Goal: Information Seeking & Learning: Learn about a topic

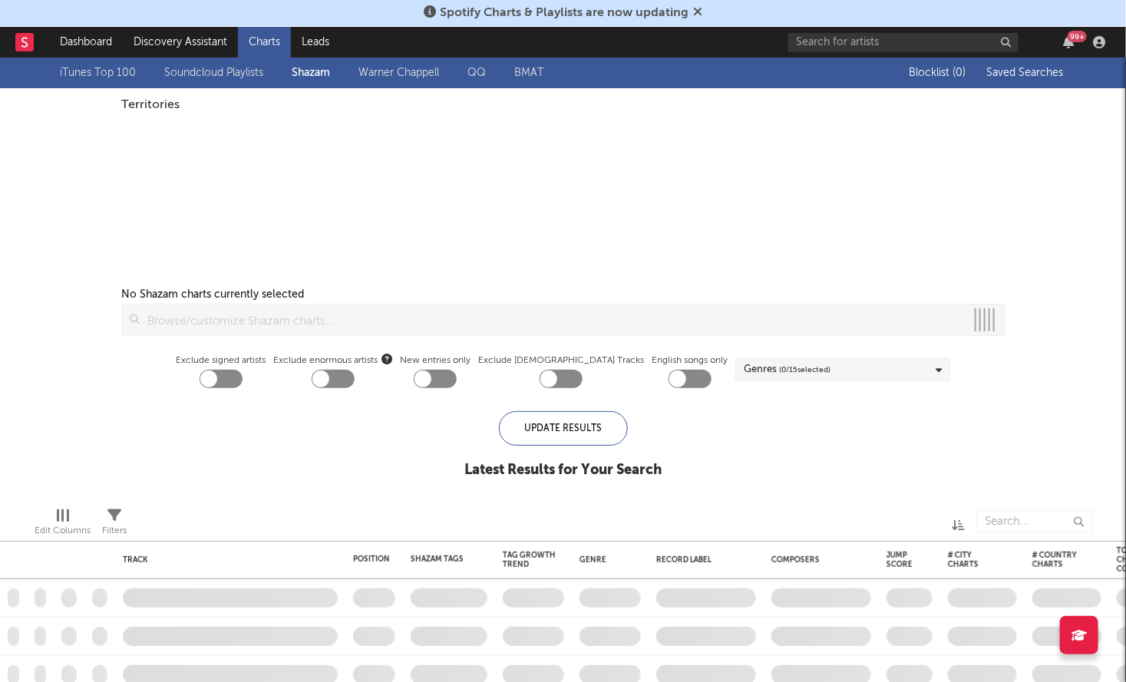
checkbox input "true"
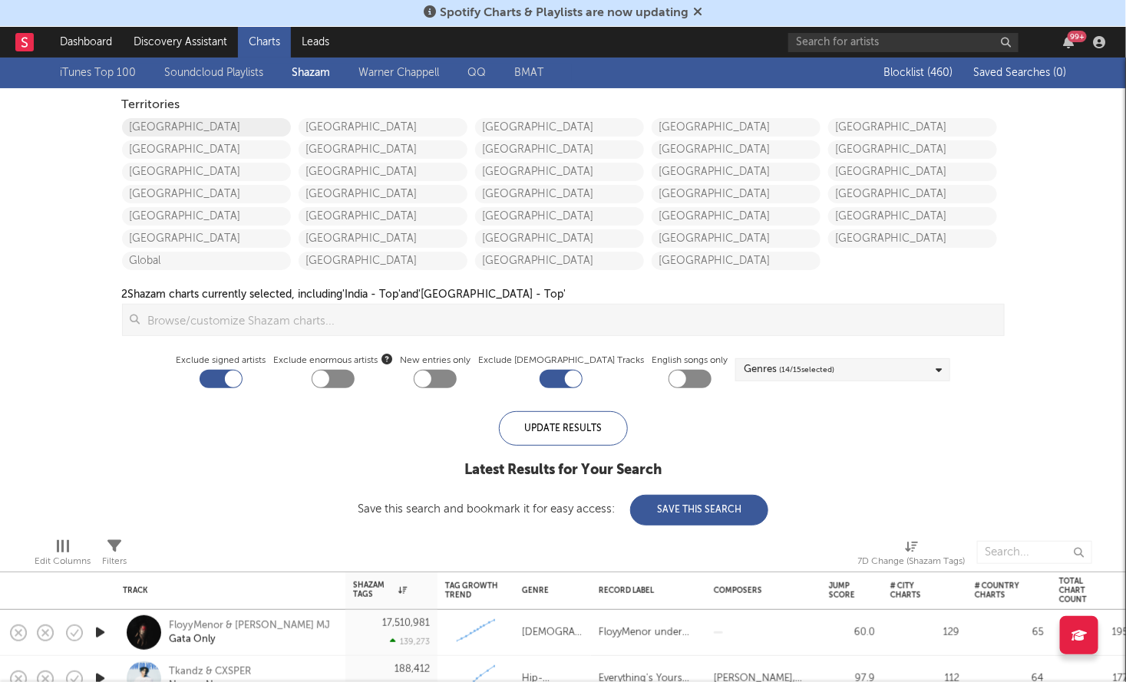
click at [184, 128] on link "[GEOGRAPHIC_DATA]" at bounding box center [206, 127] width 169 height 18
checkbox input "true"
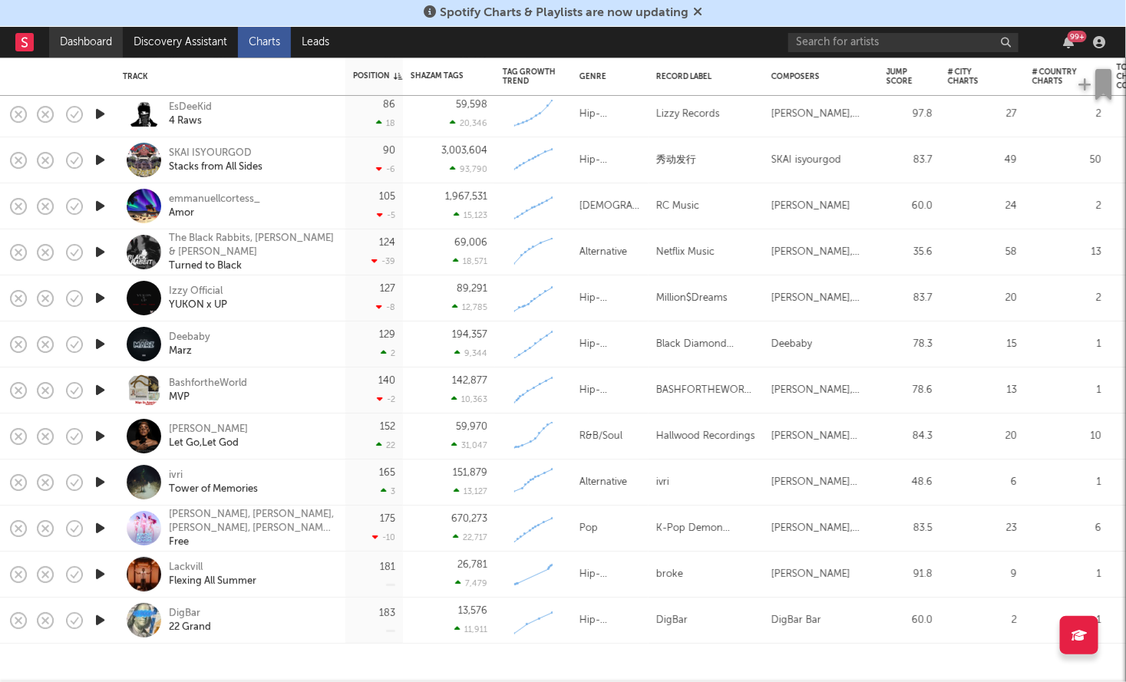
click at [97, 38] on link "Dashboard" at bounding box center [86, 42] width 74 height 31
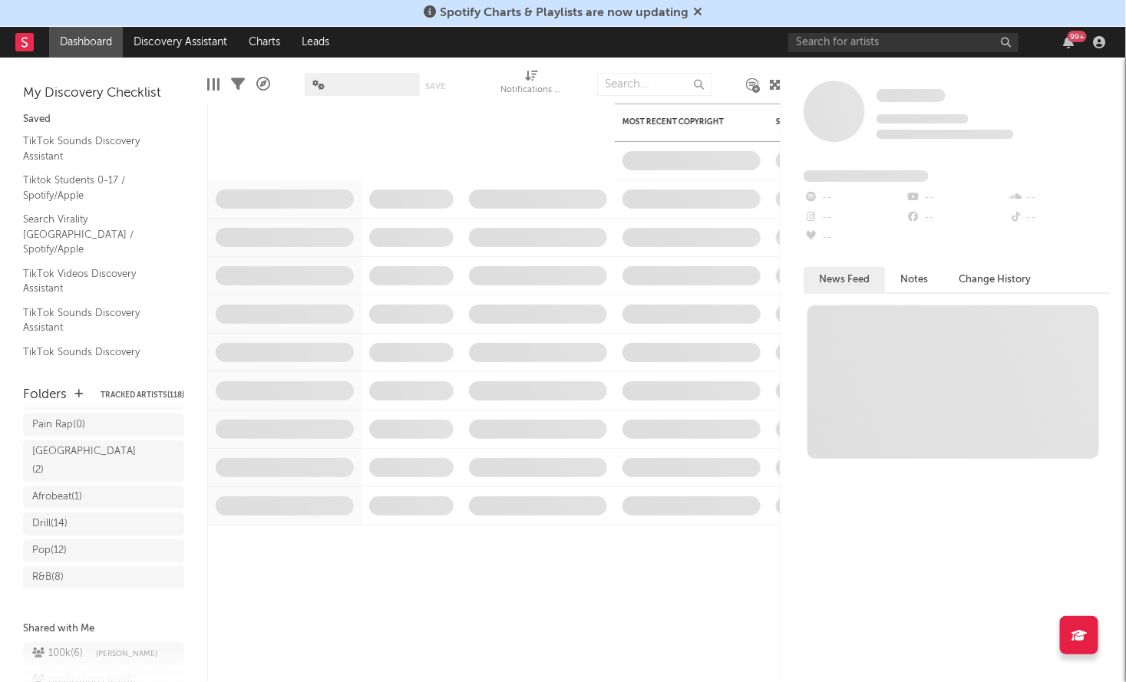
scroll to position [296, 0]
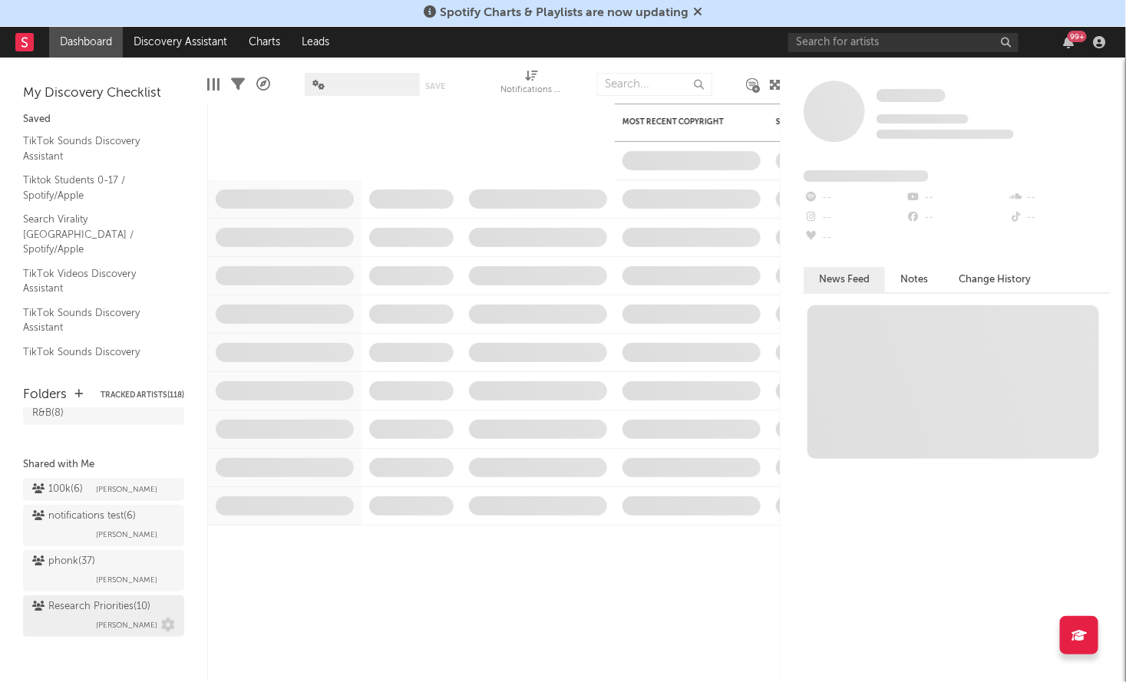
click at [102, 596] on link "Research Priorities ( 10 ) Brendan Condron" at bounding box center [103, 616] width 161 height 41
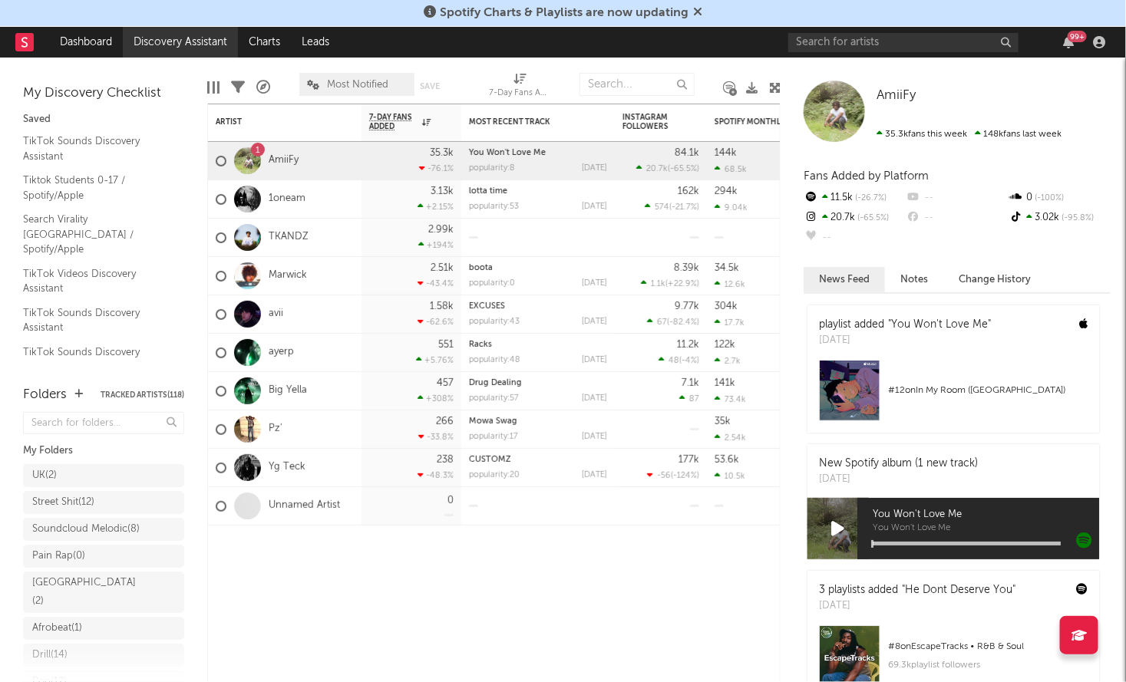
click at [188, 45] on link "Discovery Assistant" at bounding box center [180, 42] width 115 height 31
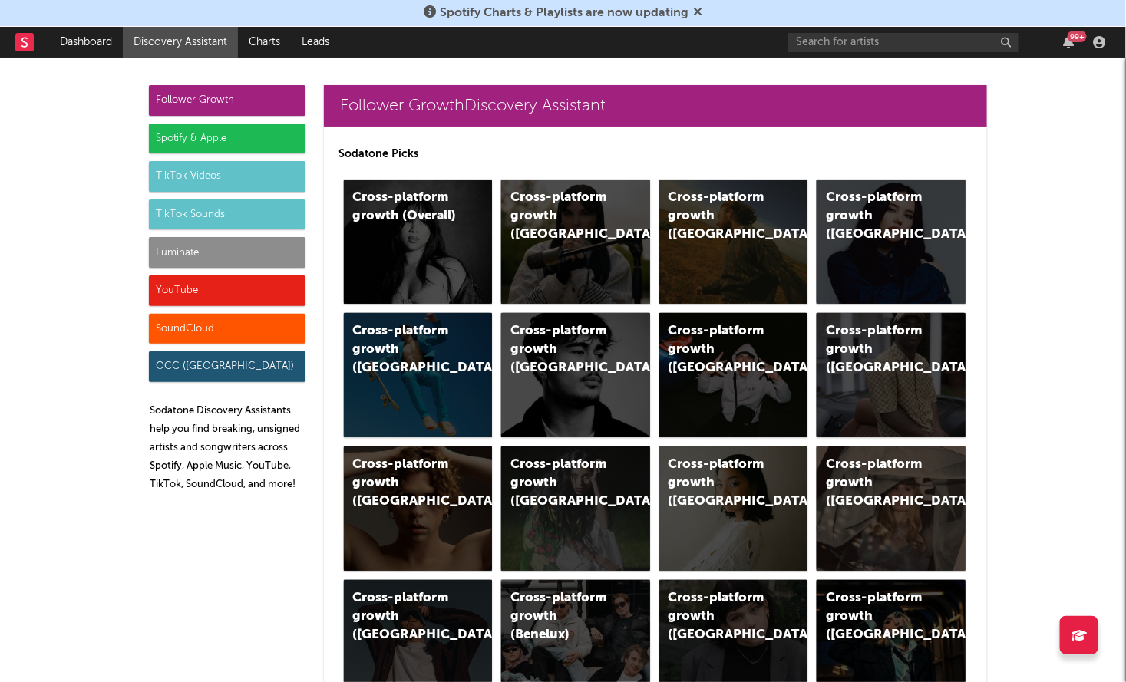
click at [182, 256] on div "Luminate" at bounding box center [227, 252] width 157 height 31
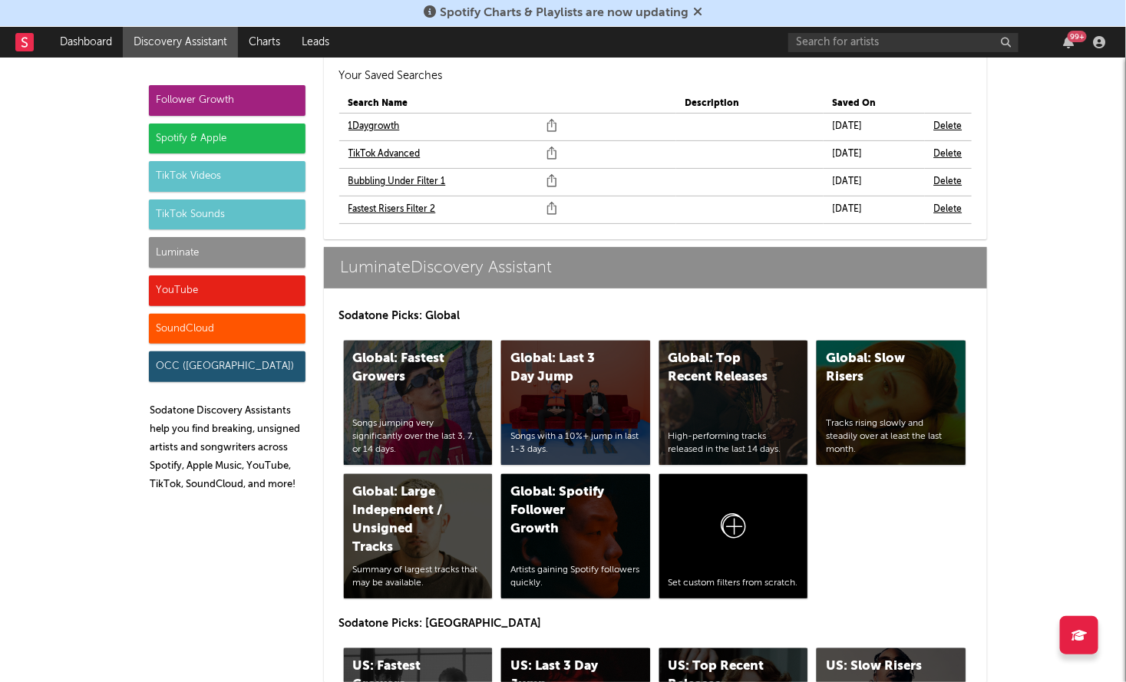
scroll to position [7001, 0]
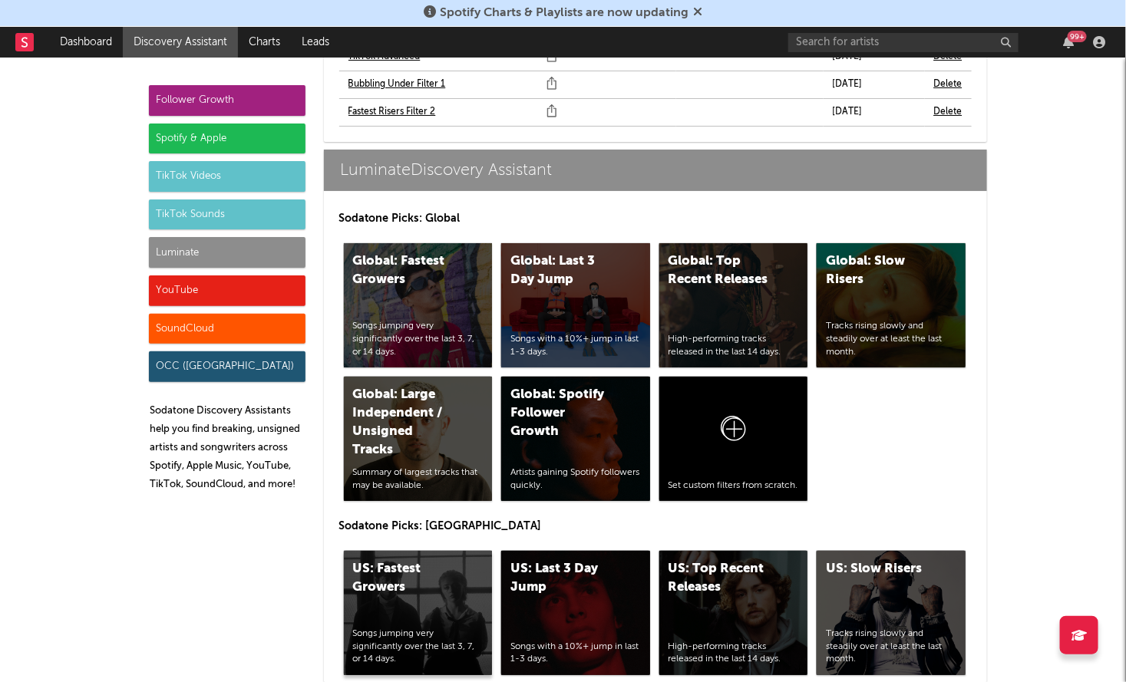
click at [420, 560] on div "US: Fastest Growers" at bounding box center [405, 578] width 104 height 37
click at [752, 560] on div "US: Top Recent Releases" at bounding box center [721, 578] width 104 height 37
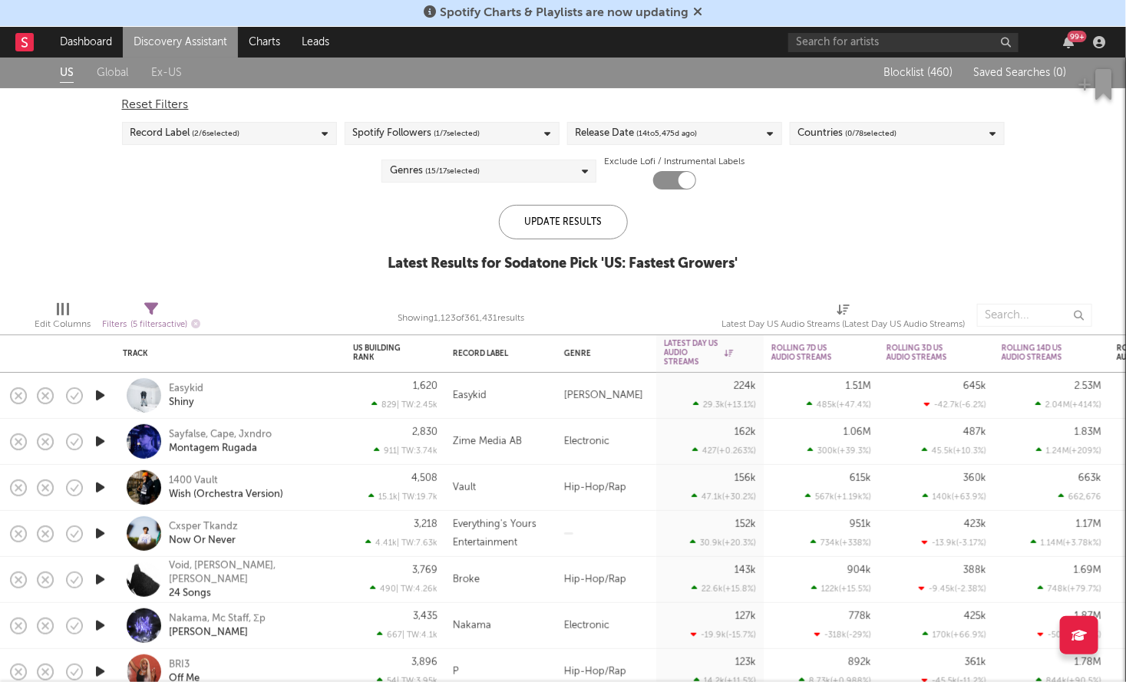
click at [601, 147] on div "Reset Filters Record Label ( 2 / 6 selected) Spotify Followers ( 1 / 7 selected…" at bounding box center [563, 138] width 898 height 101
click at [600, 140] on div "Release Date ( 14 to 5,475 d ago)" at bounding box center [637, 133] width 122 height 18
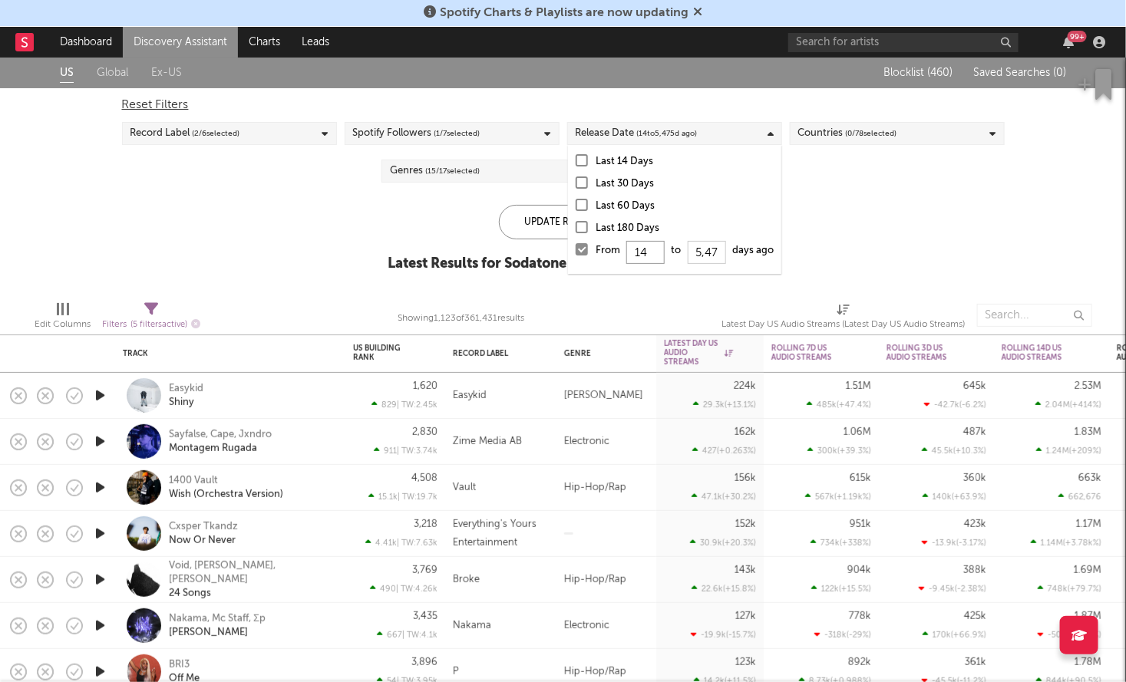
click at [647, 253] on input "14" at bounding box center [645, 252] width 38 height 23
type input "1"
type input "0"
click at [527, 226] on div "Update Results" at bounding box center [563, 222] width 129 height 35
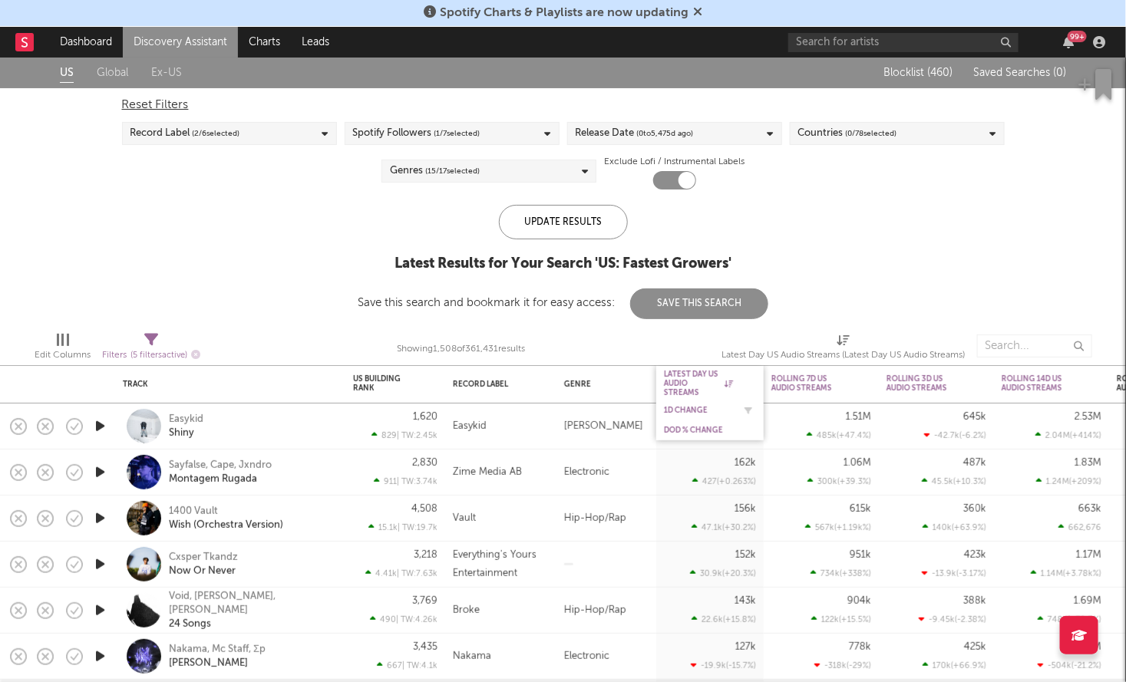
click at [692, 408] on div "1D Change" at bounding box center [698, 410] width 69 height 9
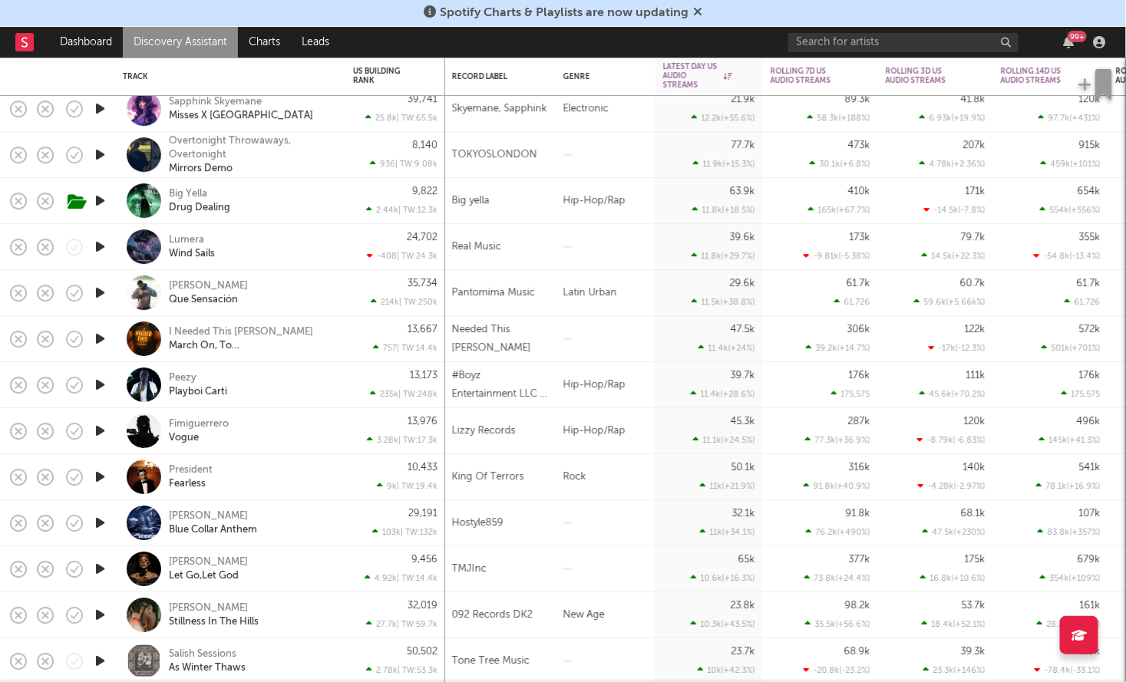
click at [260, 199] on div "Big Yella Drug Dealing" at bounding box center [251, 201] width 165 height 28
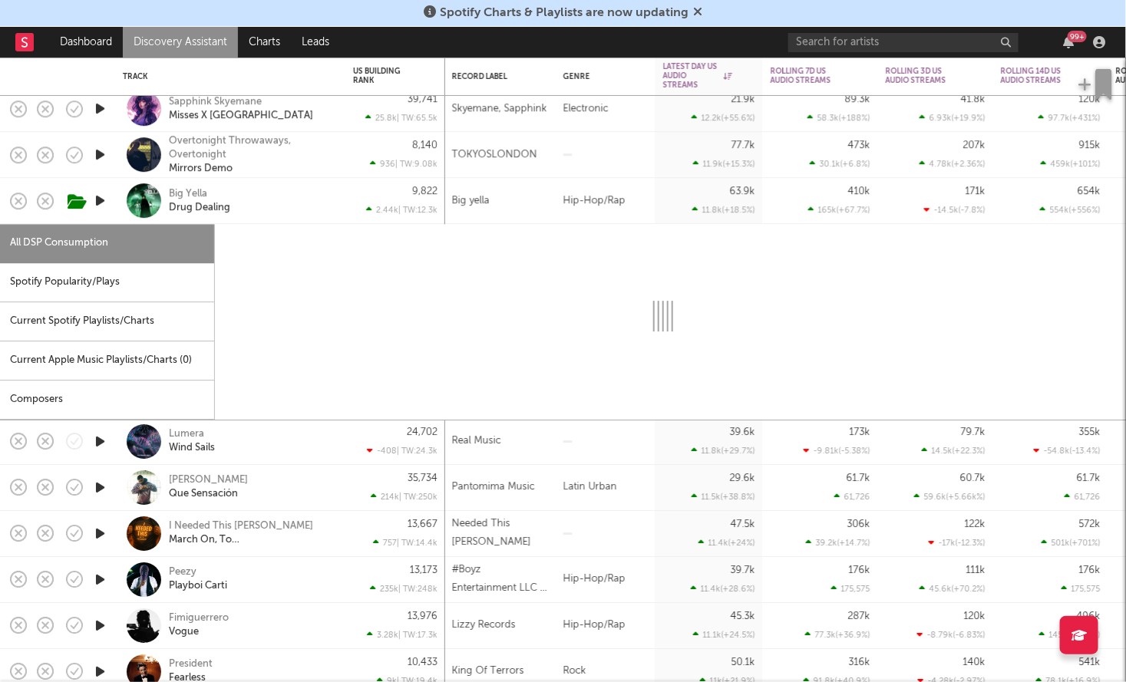
select select "1w"
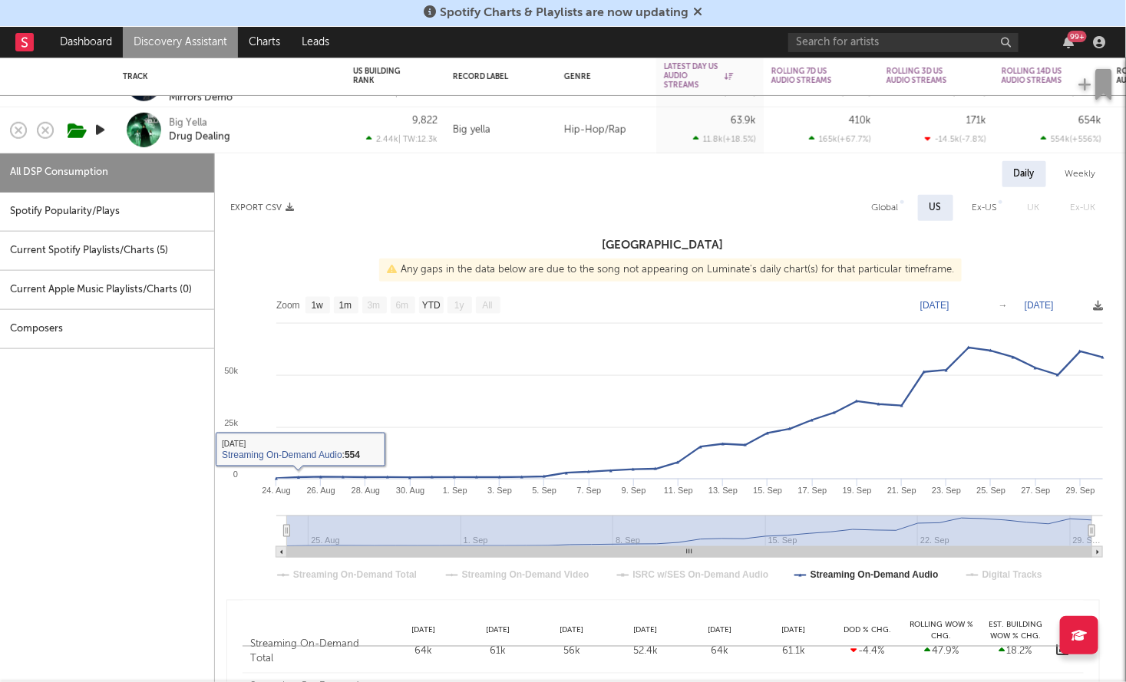
click at [266, 117] on div "Big Yella Drug Dealing" at bounding box center [251, 130] width 165 height 28
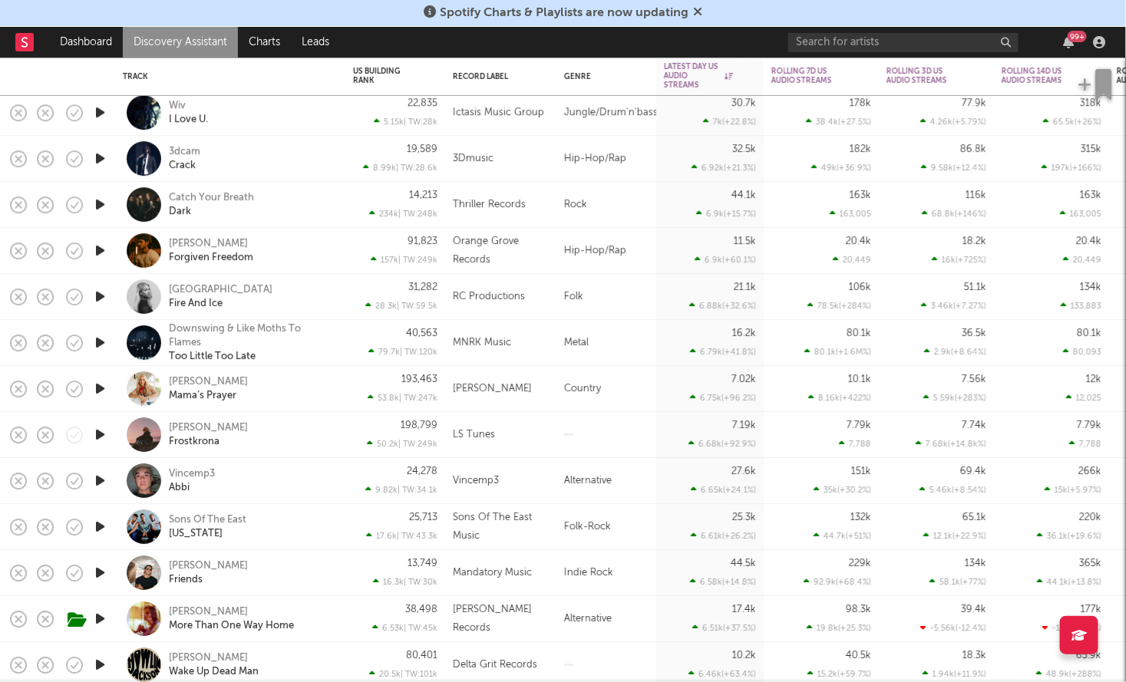
click at [274, 152] on div "3dcam Crack" at bounding box center [251, 159] width 165 height 28
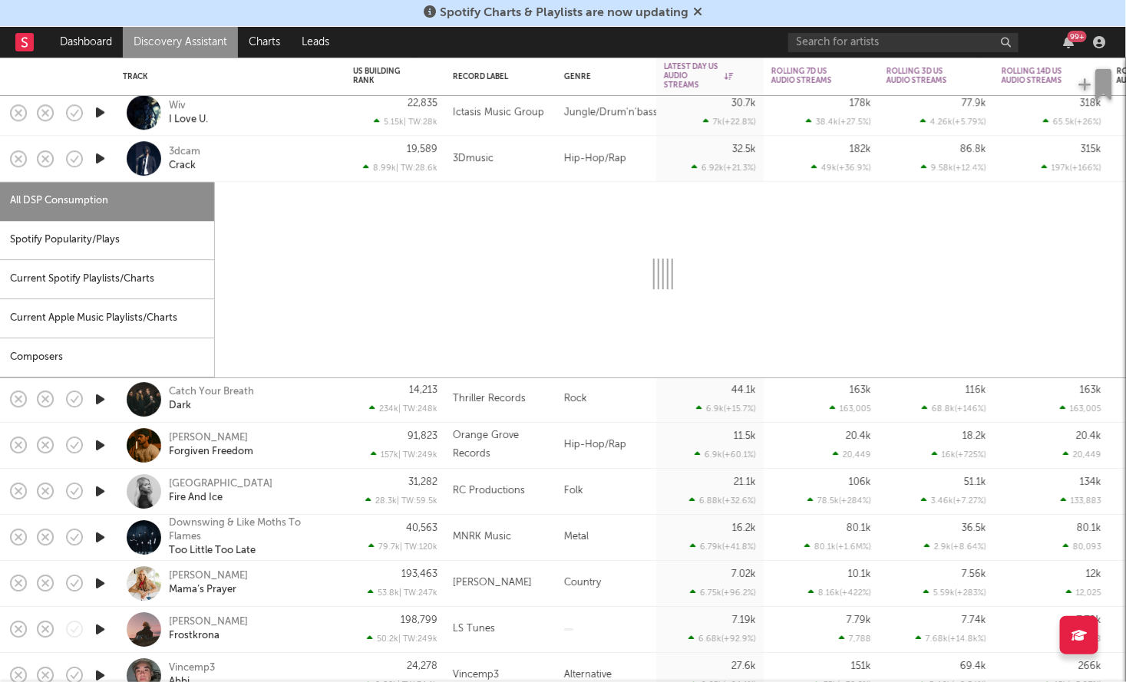
select select "1w"
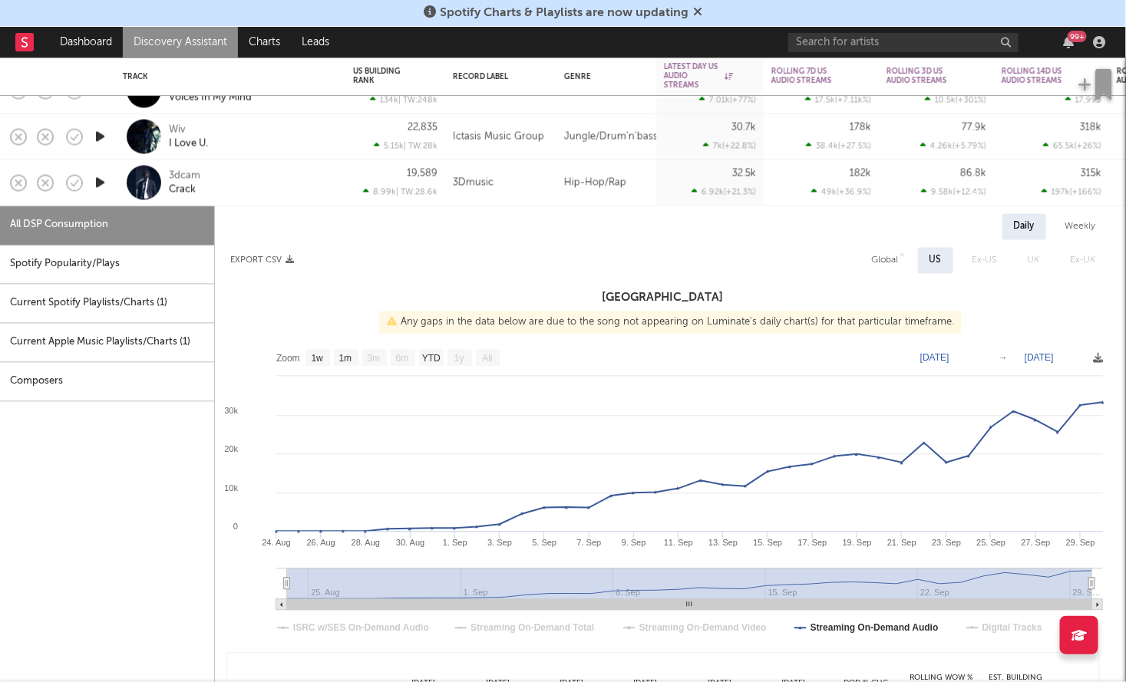
click at [275, 201] on div "3dcam Crack" at bounding box center [230, 182] width 215 height 45
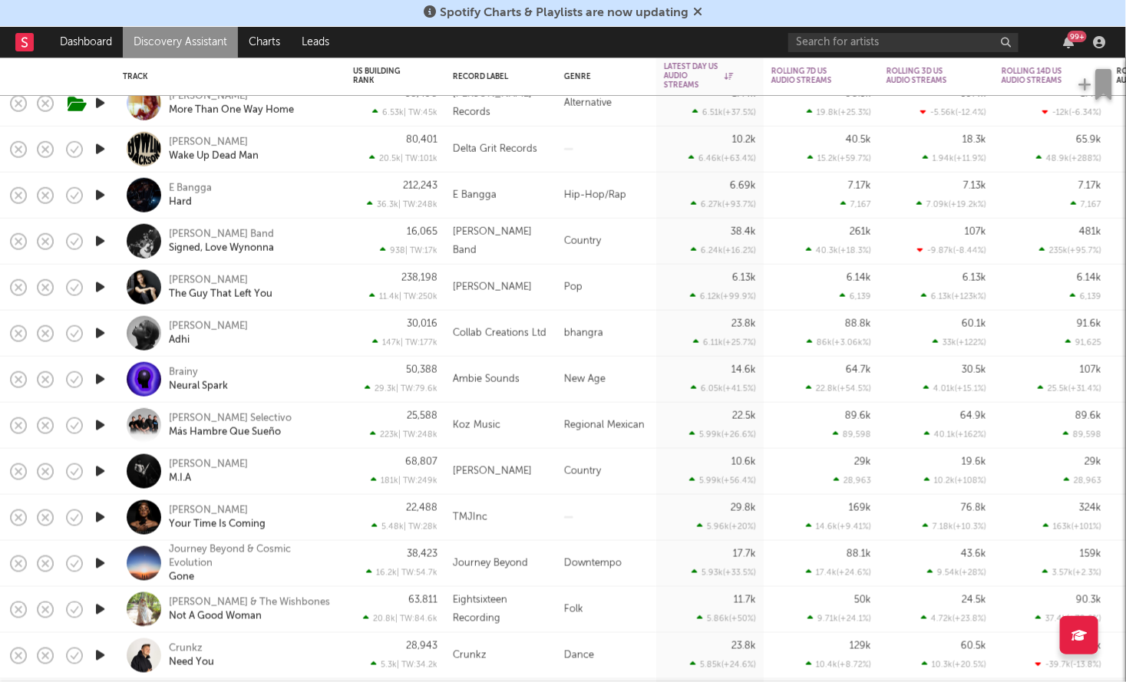
click at [292, 194] on div "E Bangga Hard" at bounding box center [251, 195] width 165 height 28
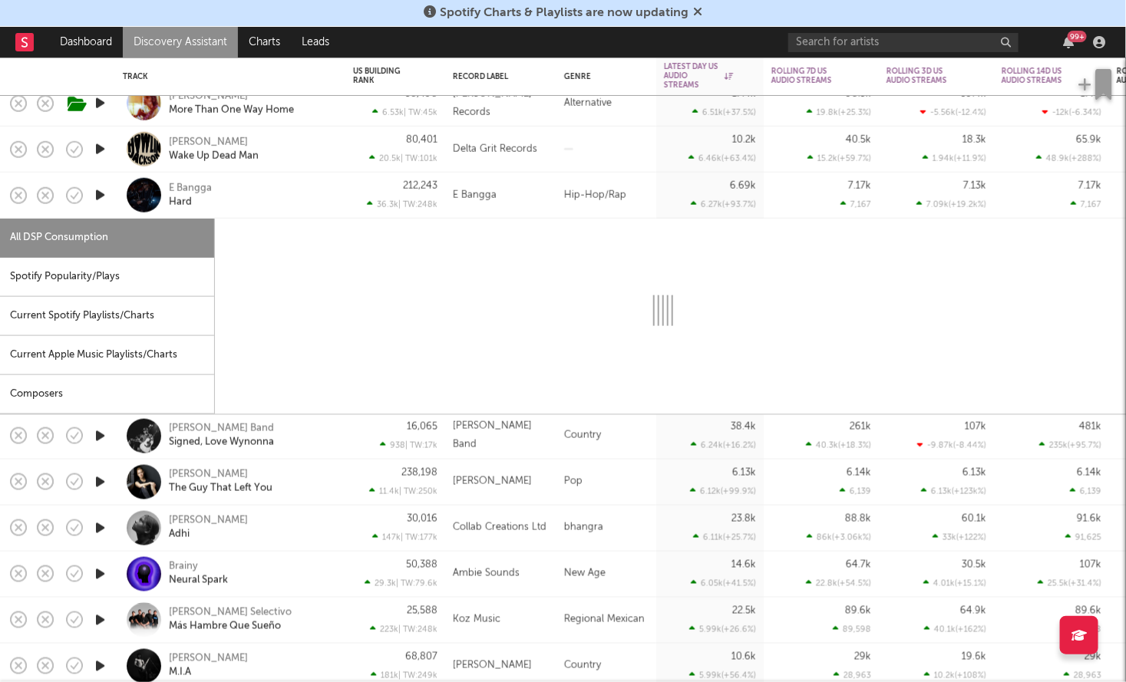
select select "1w"
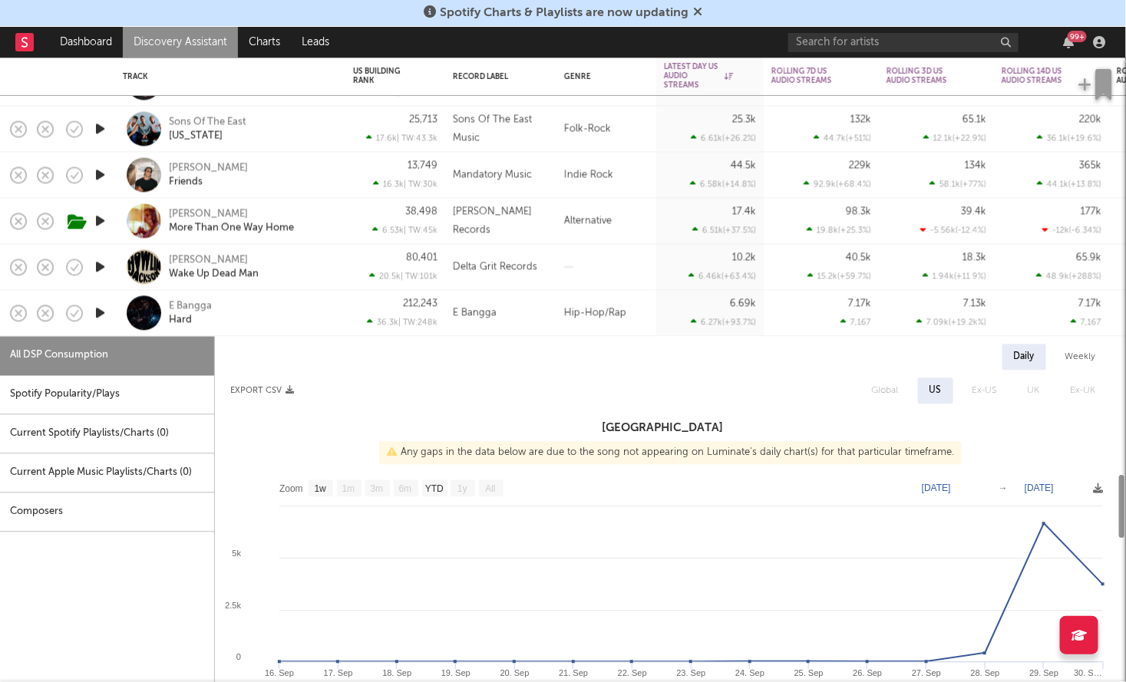
click at [279, 304] on div "E Bangga Hard" at bounding box center [251, 313] width 165 height 28
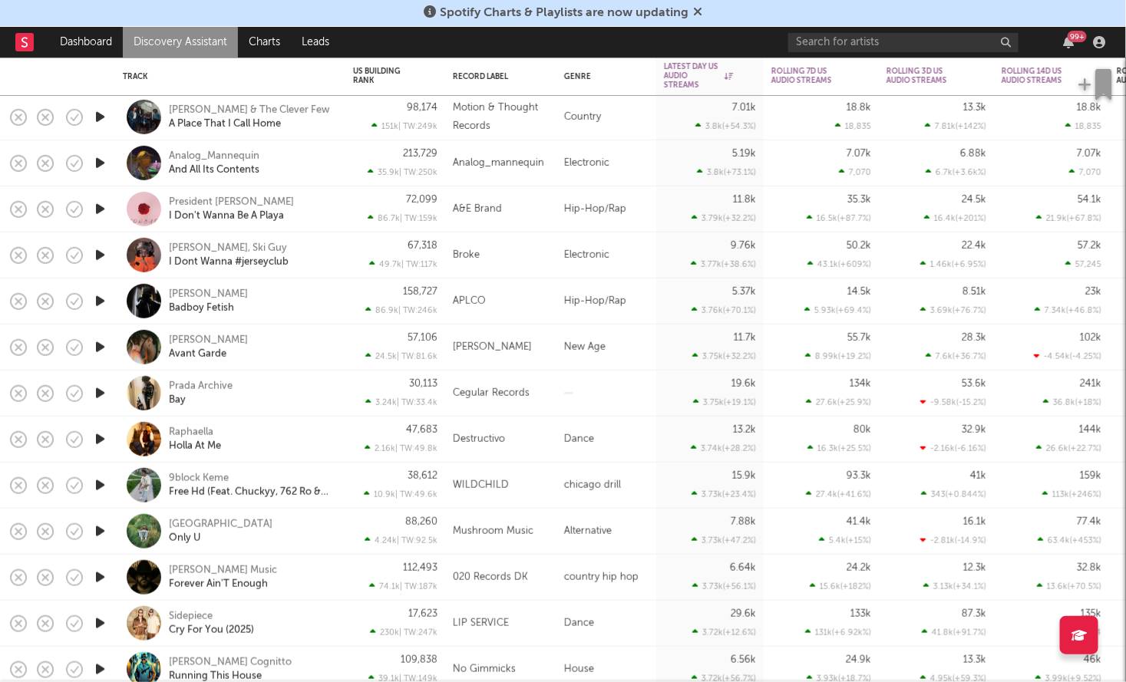
click at [109, 299] on div at bounding box center [99, 302] width 31 height 46
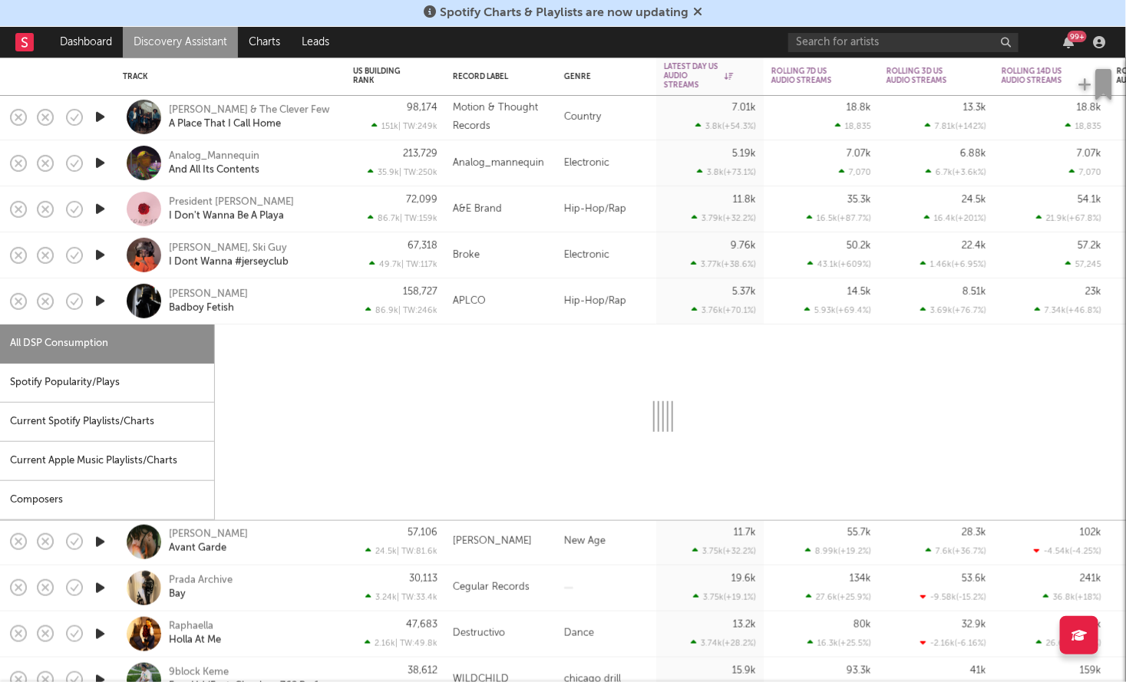
select select "1w"
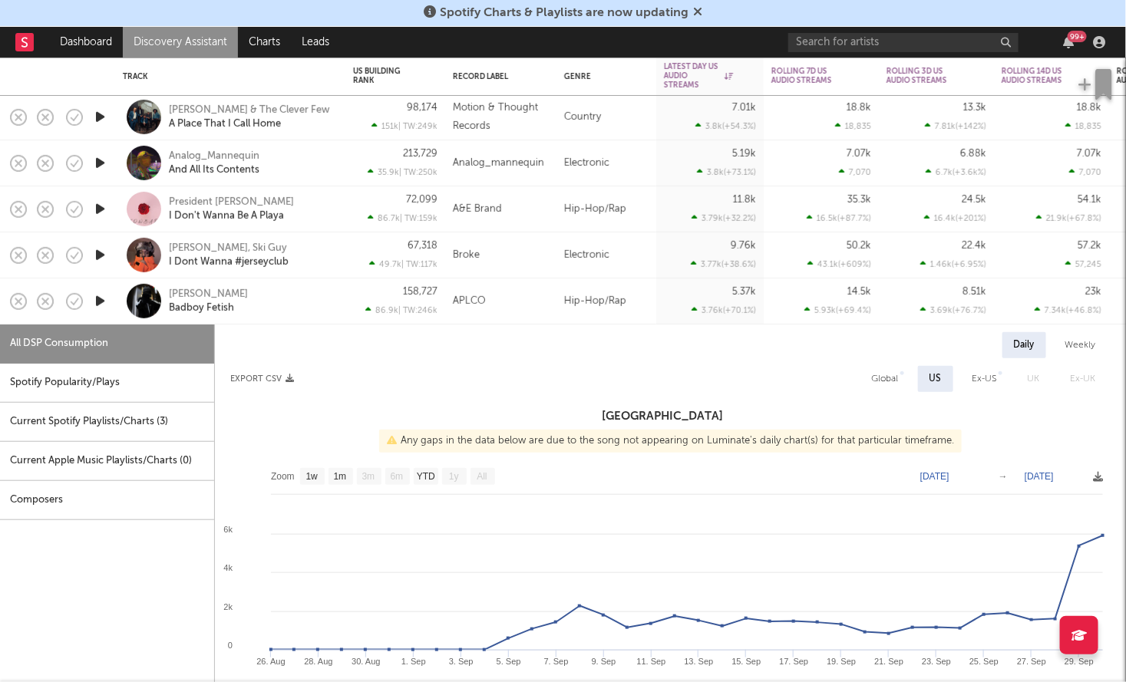
click at [102, 300] on icon "button" at bounding box center [100, 301] width 16 height 19
click at [102, 300] on icon "button" at bounding box center [99, 301] width 15 height 19
click at [298, 301] on div "Lil Zino Badboy Fetish" at bounding box center [251, 301] width 165 height 28
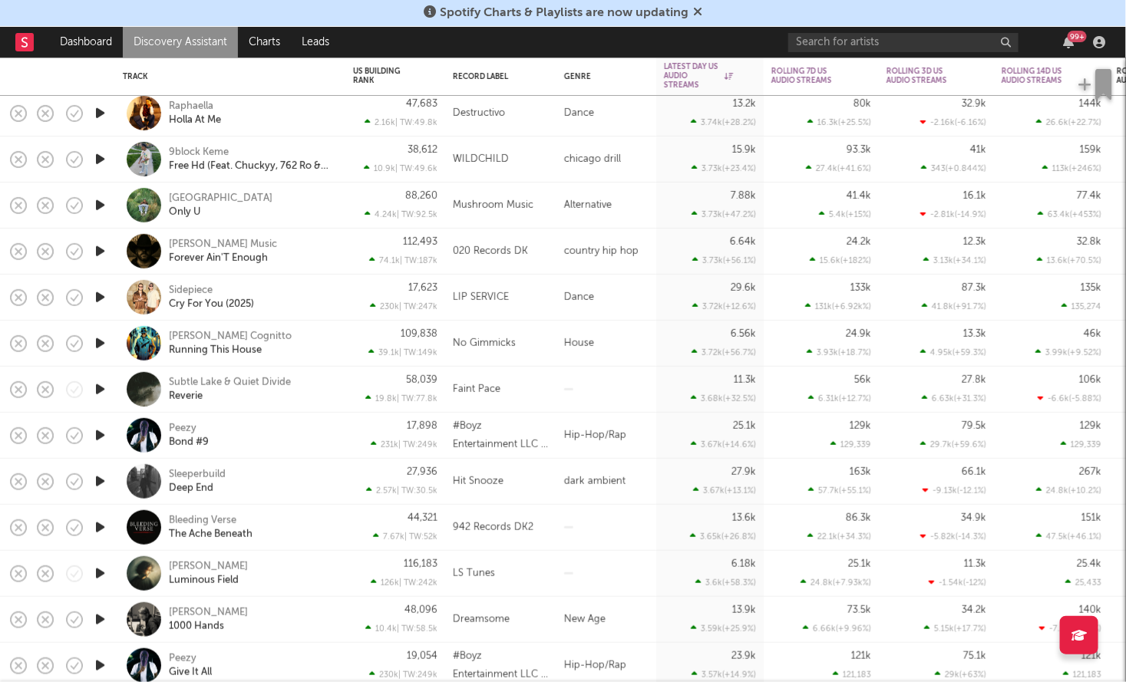
click at [96, 167] on icon "button" at bounding box center [100, 159] width 16 height 19
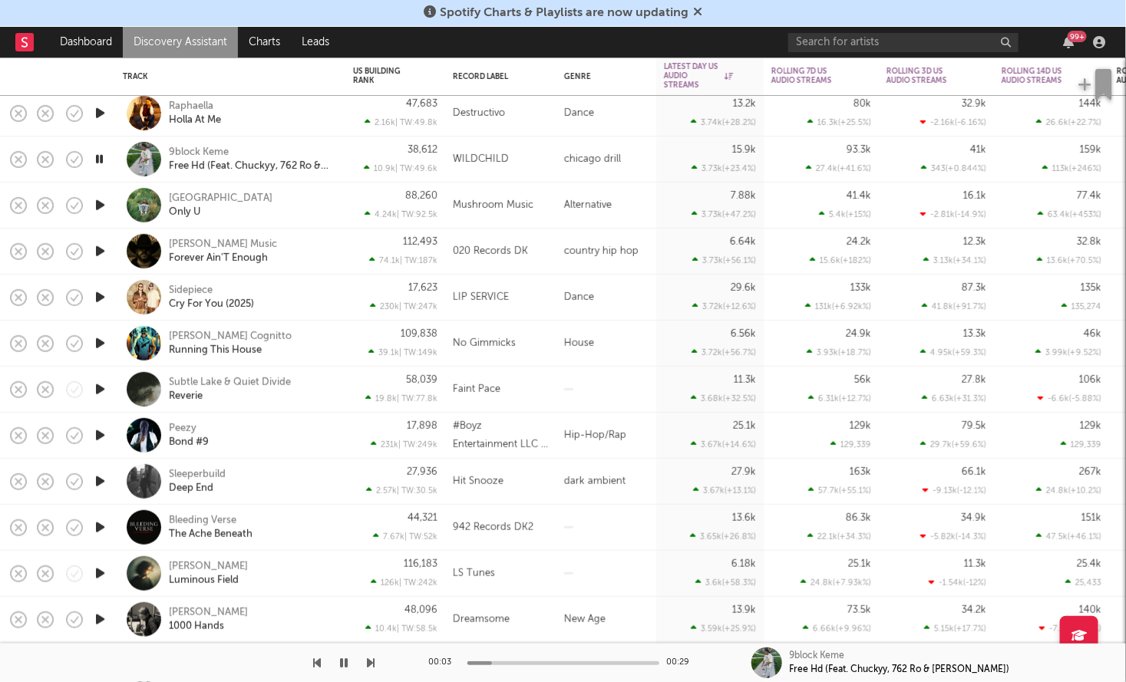
click at [96, 167] on icon "button" at bounding box center [99, 159] width 15 height 19
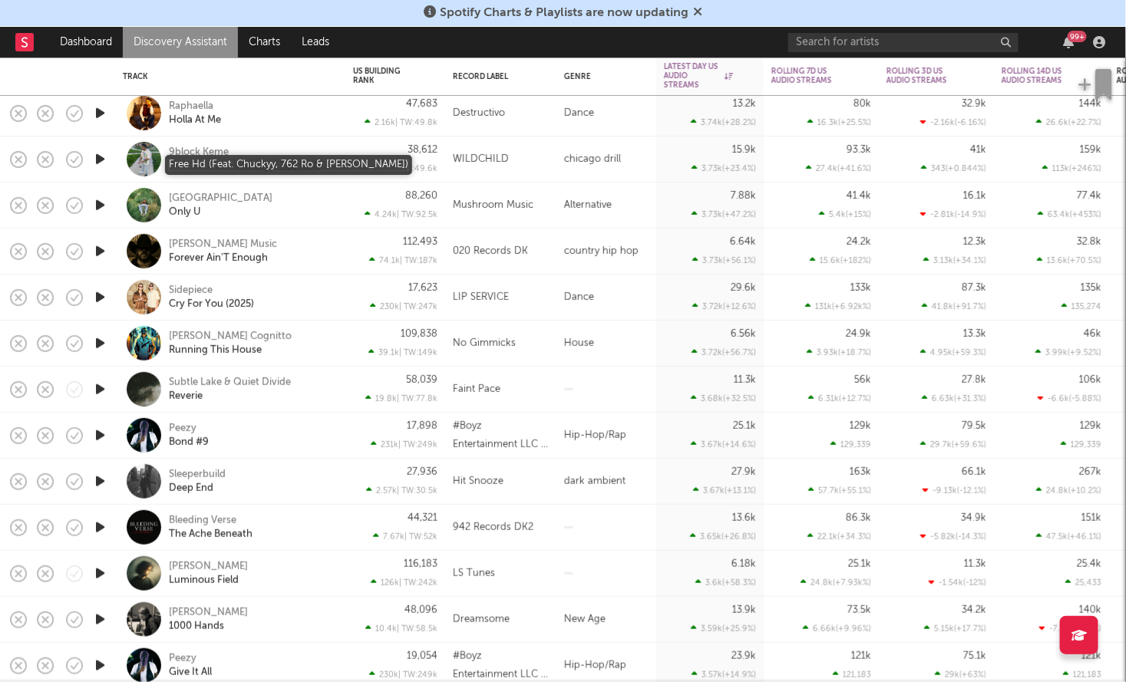
click at [273, 168] on div "Free Hd (Feat. Chuckyy, 762 Ro & Kjay Nolackin)" at bounding box center [251, 166] width 165 height 14
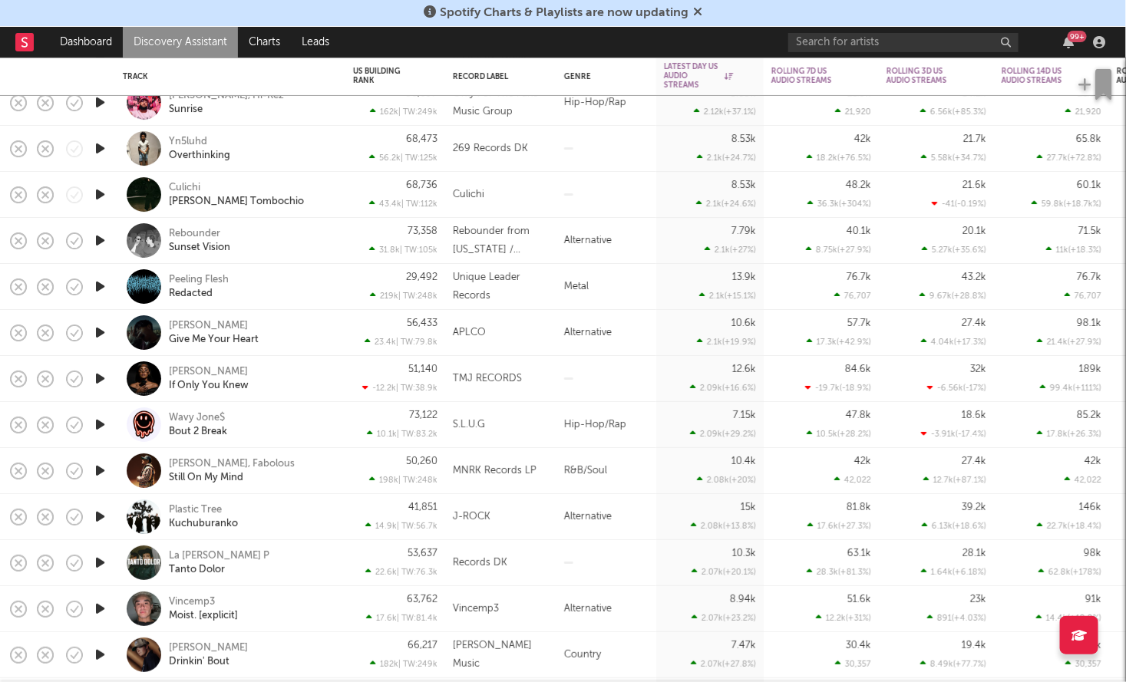
click at [287, 160] on div "Yn5luhd Overthinking" at bounding box center [251, 149] width 165 height 28
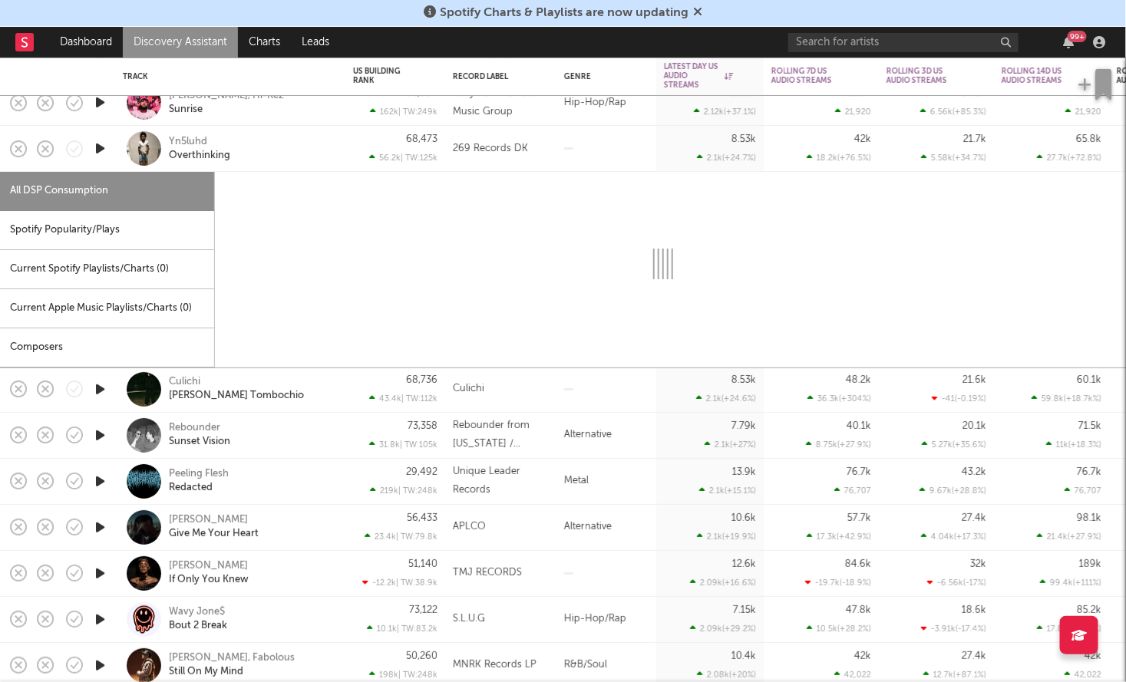
select select "1w"
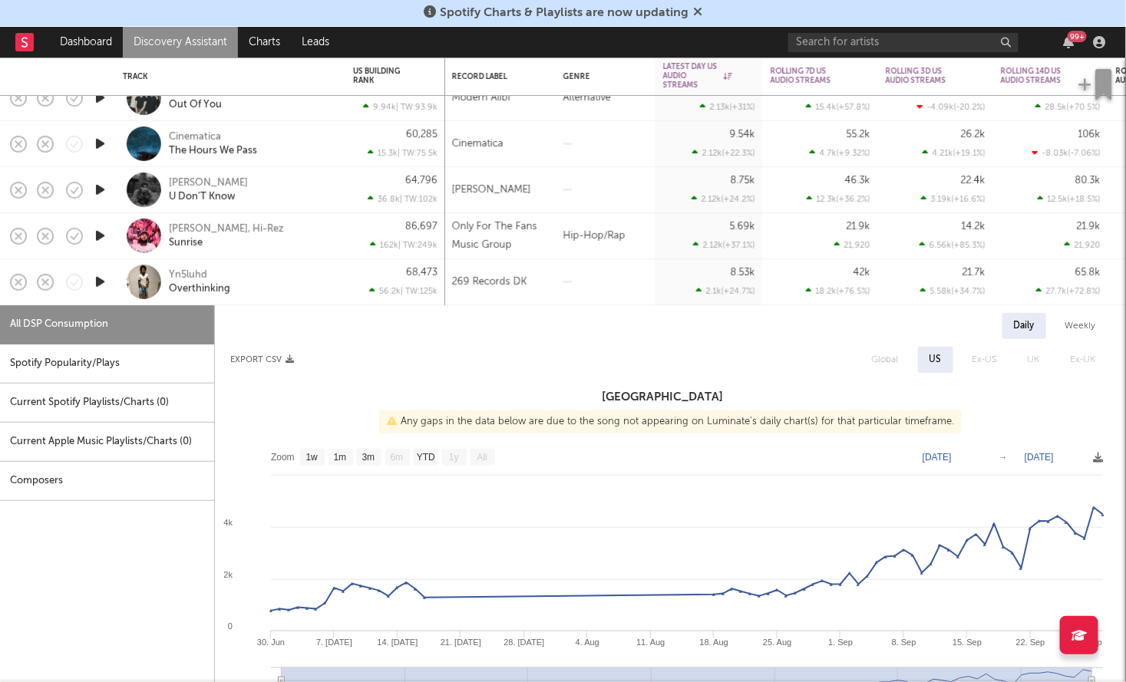
click at [347, 293] on div "68,473 56.2k | TW: 125k" at bounding box center [395, 282] width 100 height 46
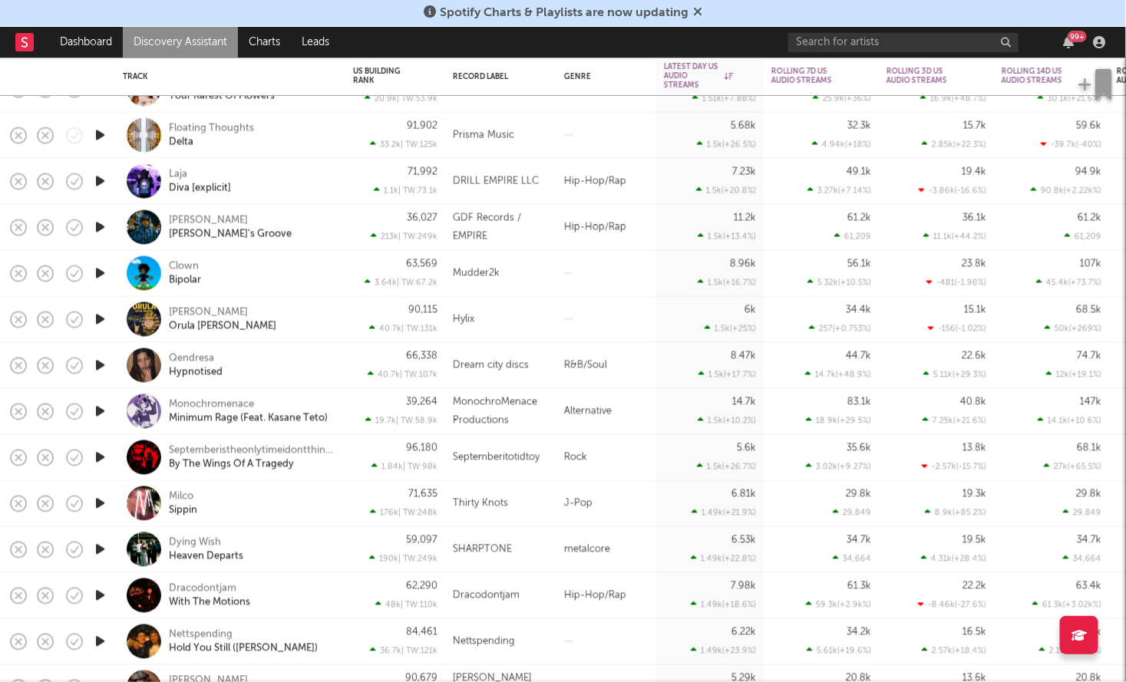
click at [96, 273] on icon "button" at bounding box center [100, 273] width 16 height 19
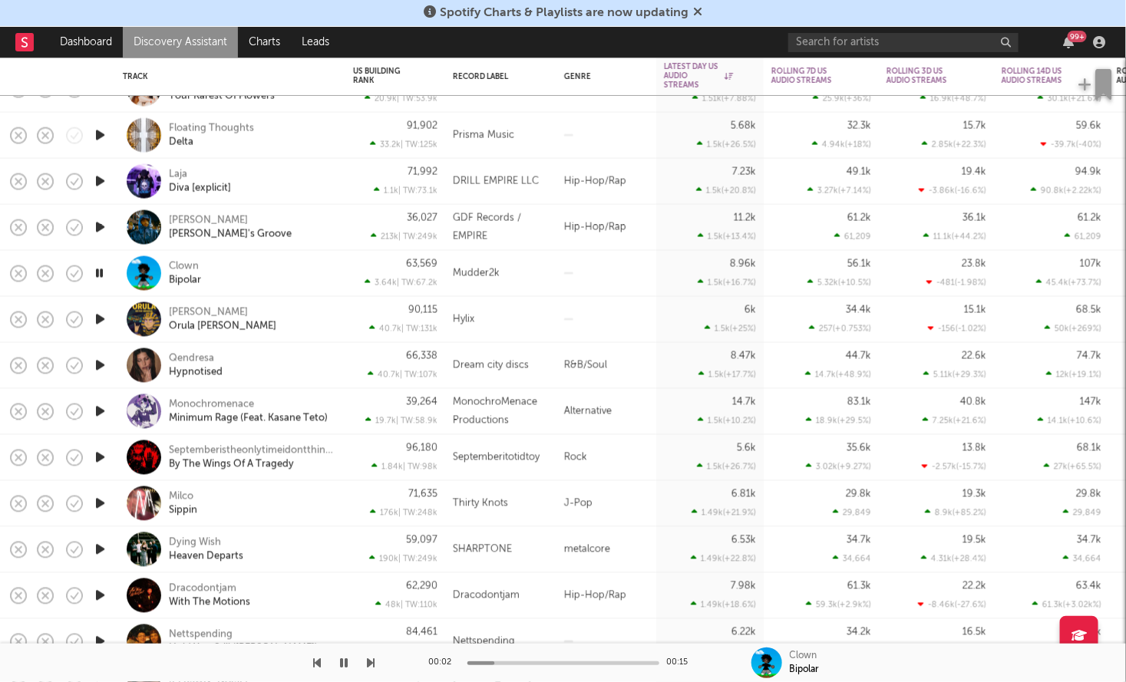
click at [96, 273] on icon "button" at bounding box center [99, 273] width 15 height 19
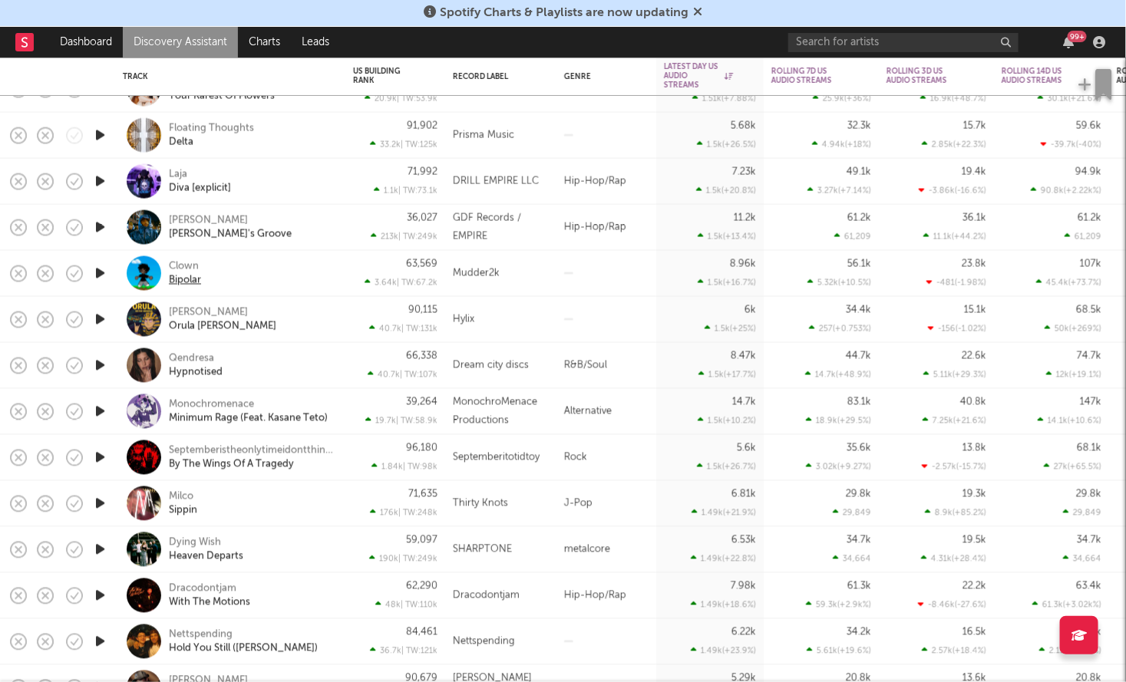
click at [185, 277] on div "Bipolar" at bounding box center [185, 280] width 32 height 14
click at [191, 259] on div "Clown" at bounding box center [184, 266] width 30 height 14
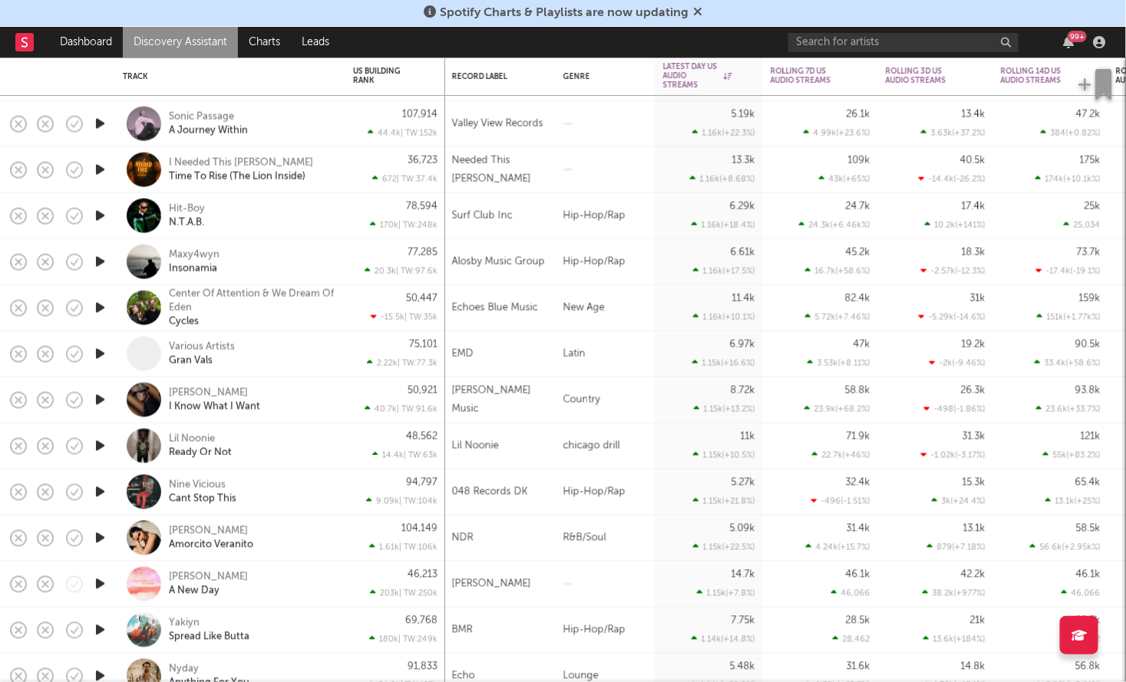
click at [101, 262] on icon "button" at bounding box center [100, 262] width 16 height 19
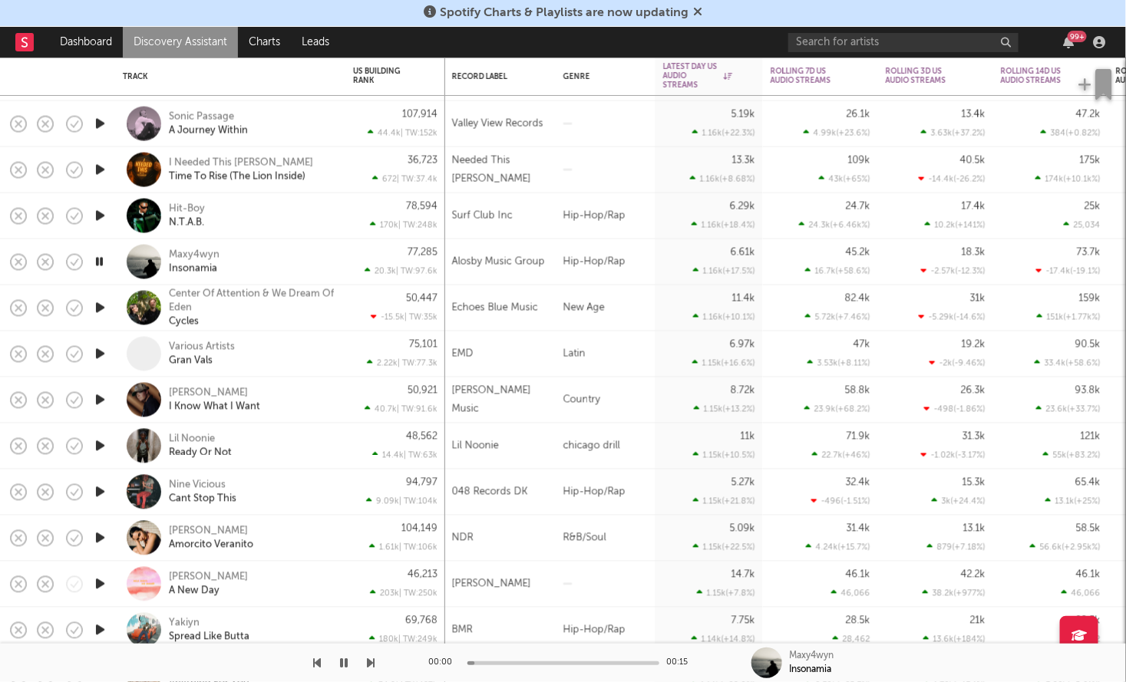
click at [101, 262] on icon "button" at bounding box center [99, 262] width 15 height 19
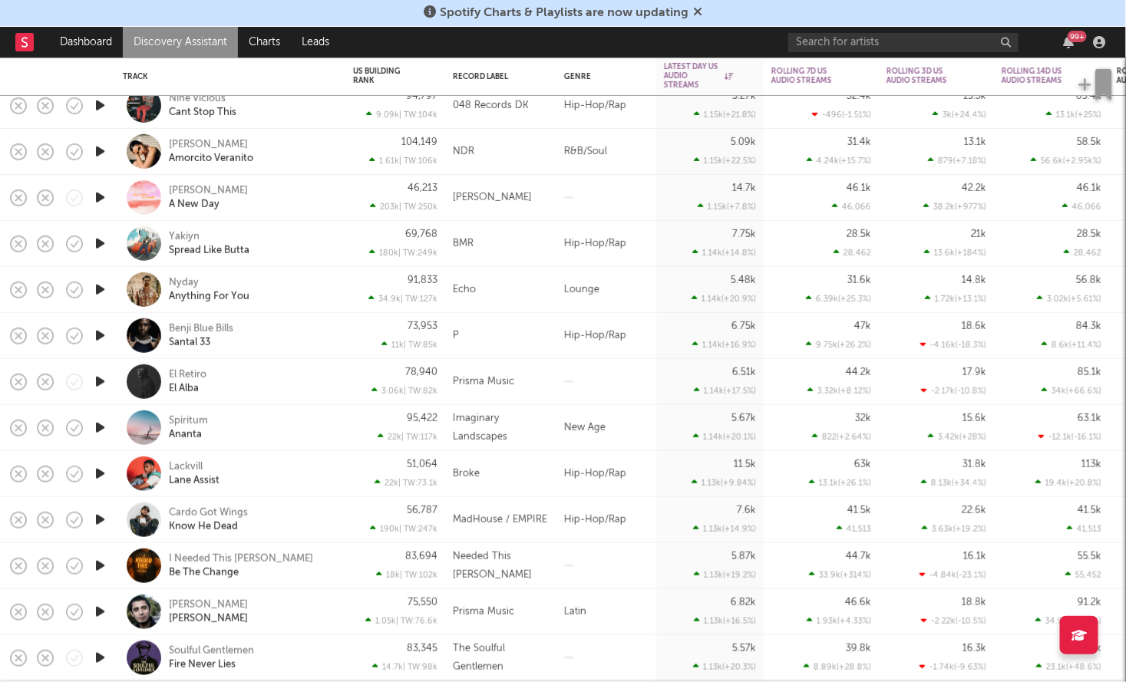
click at [96, 245] on icon "button" at bounding box center [100, 243] width 16 height 19
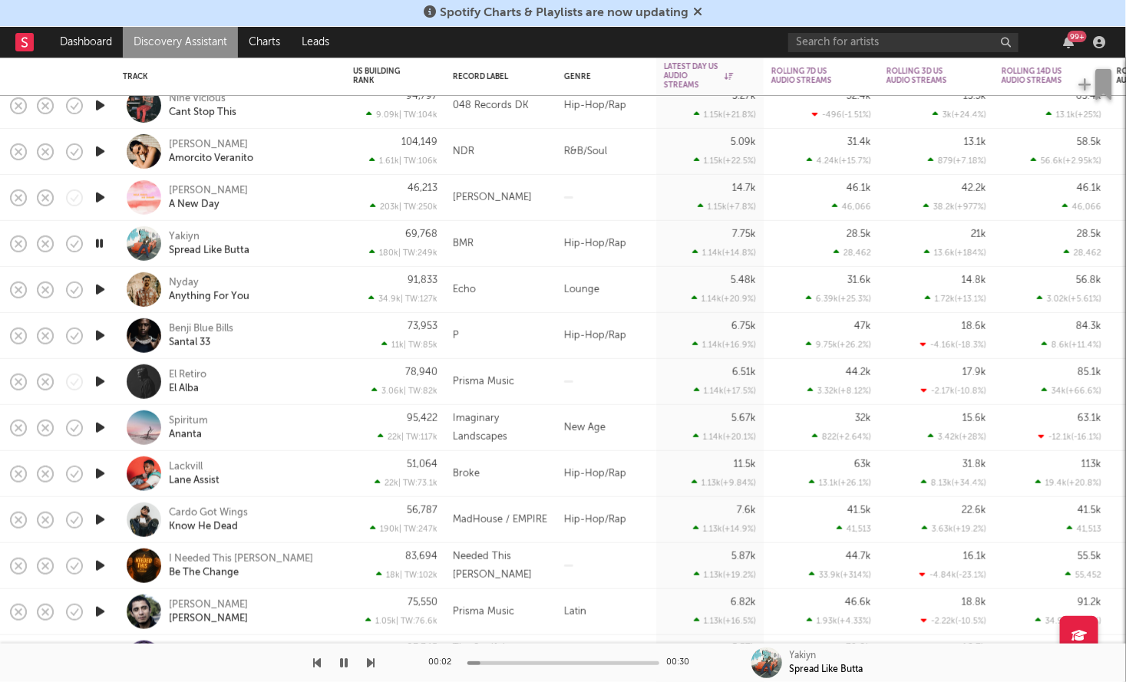
click at [96, 245] on icon "button" at bounding box center [99, 243] width 15 height 19
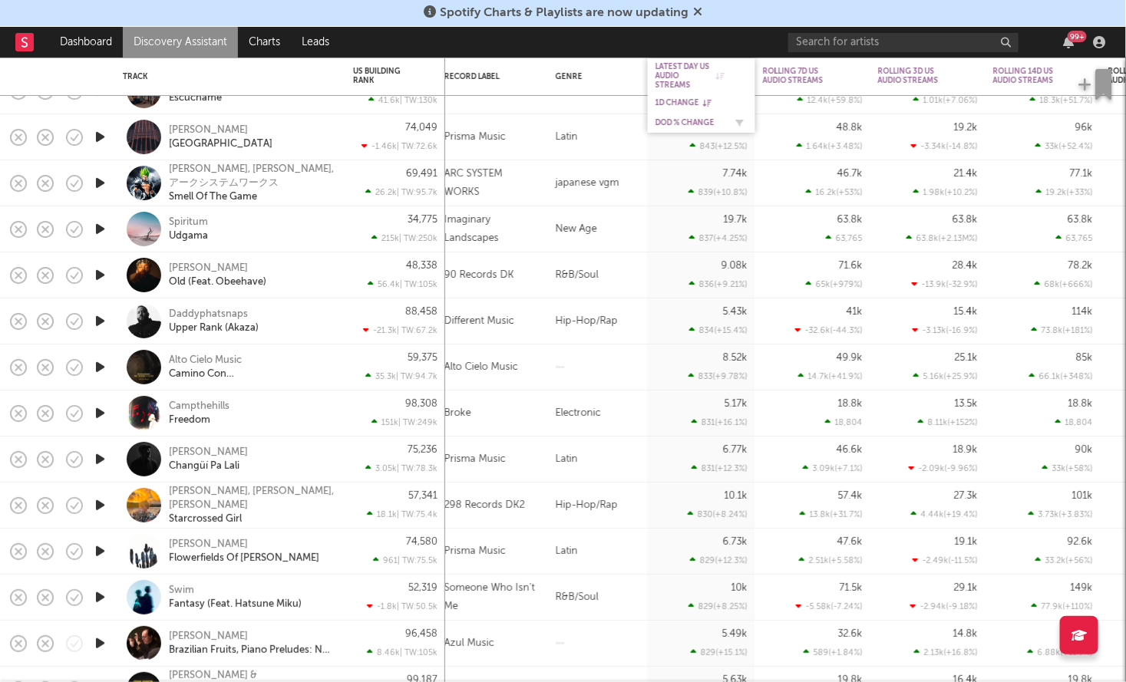
click at [685, 124] on div "DoD % Change" at bounding box center [690, 122] width 69 height 9
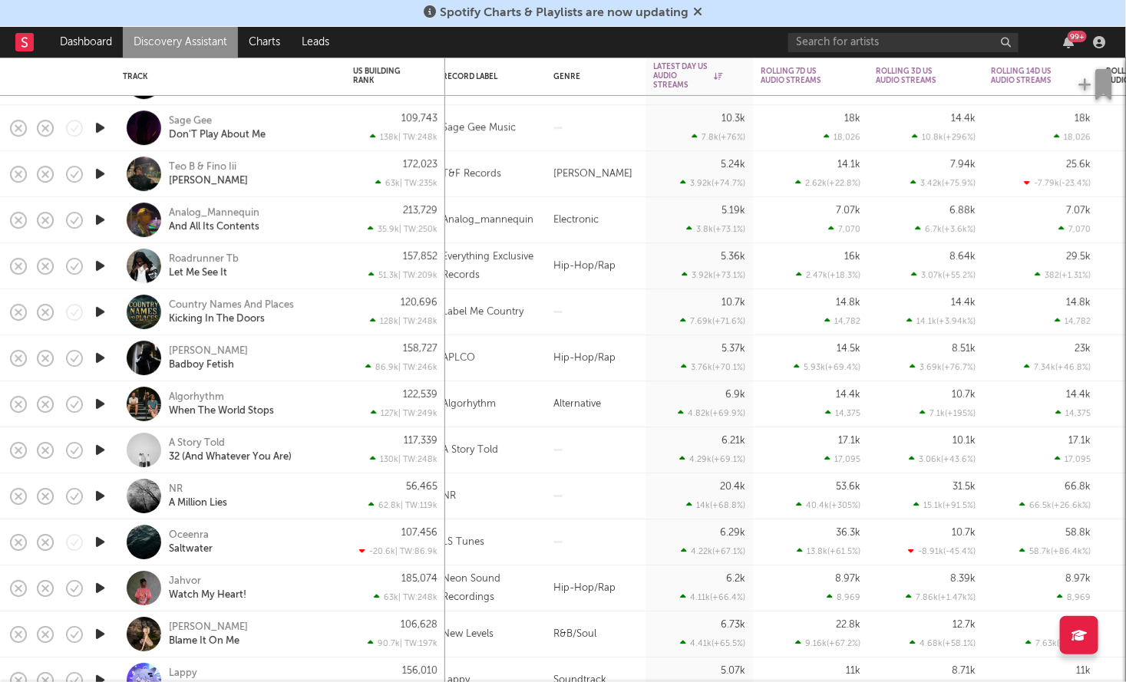
click at [101, 368] on div at bounding box center [99, 358] width 31 height 46
select select "1w"
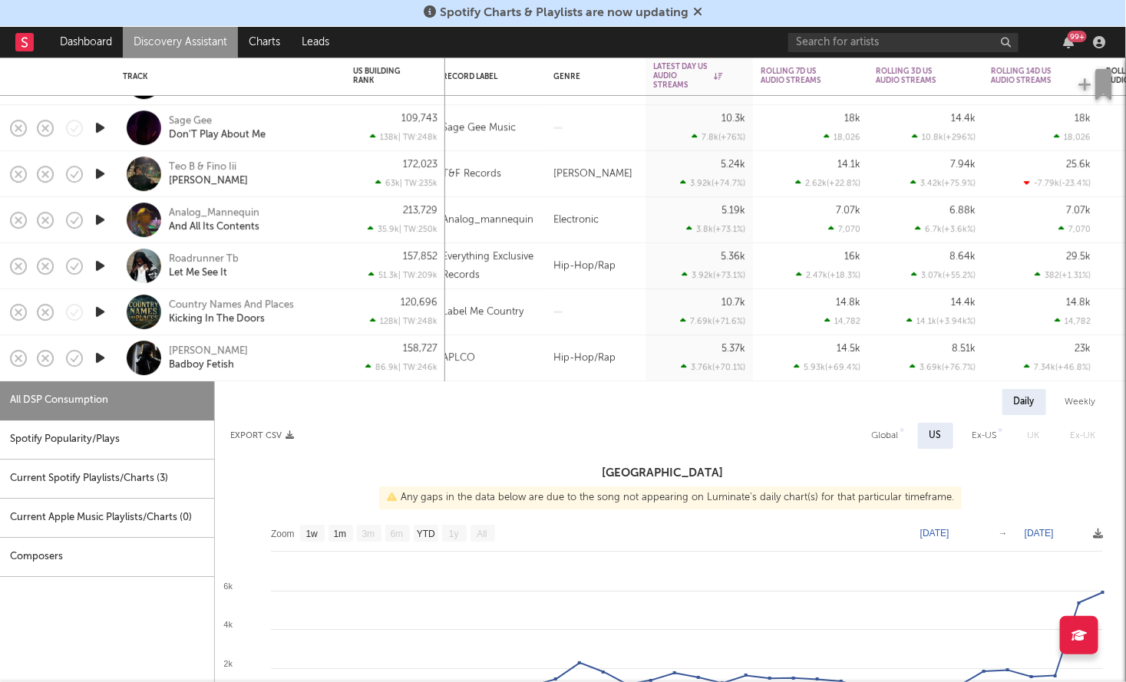
click at [101, 355] on icon "button" at bounding box center [100, 358] width 16 height 19
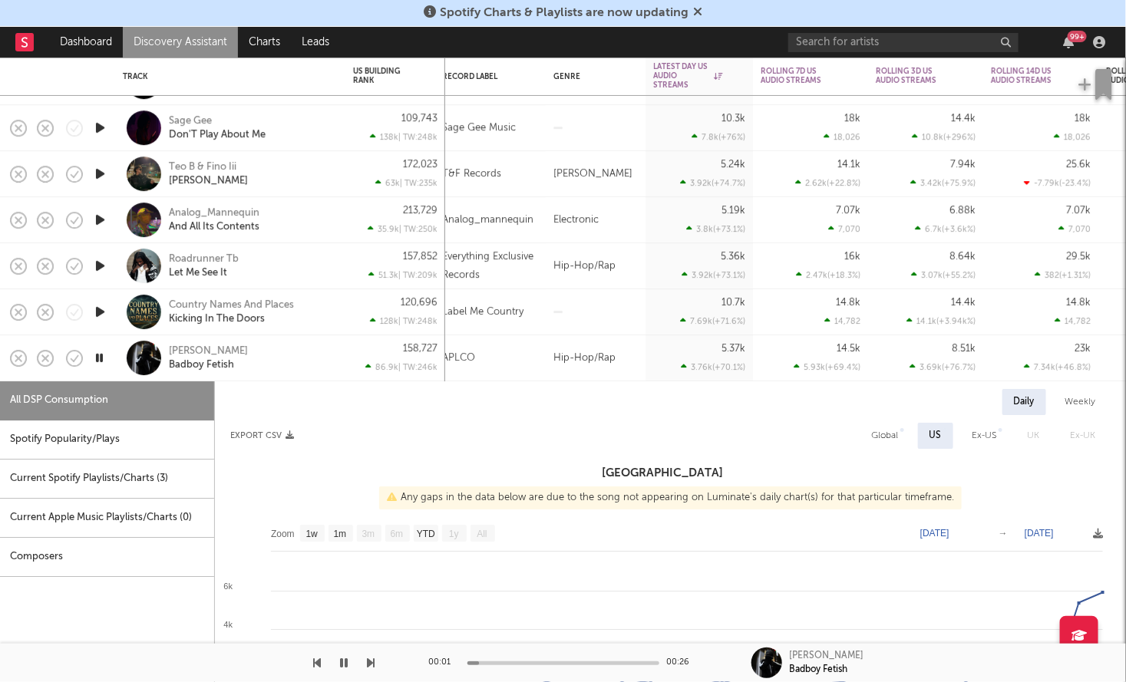
click at [101, 355] on icon "button" at bounding box center [99, 358] width 15 height 19
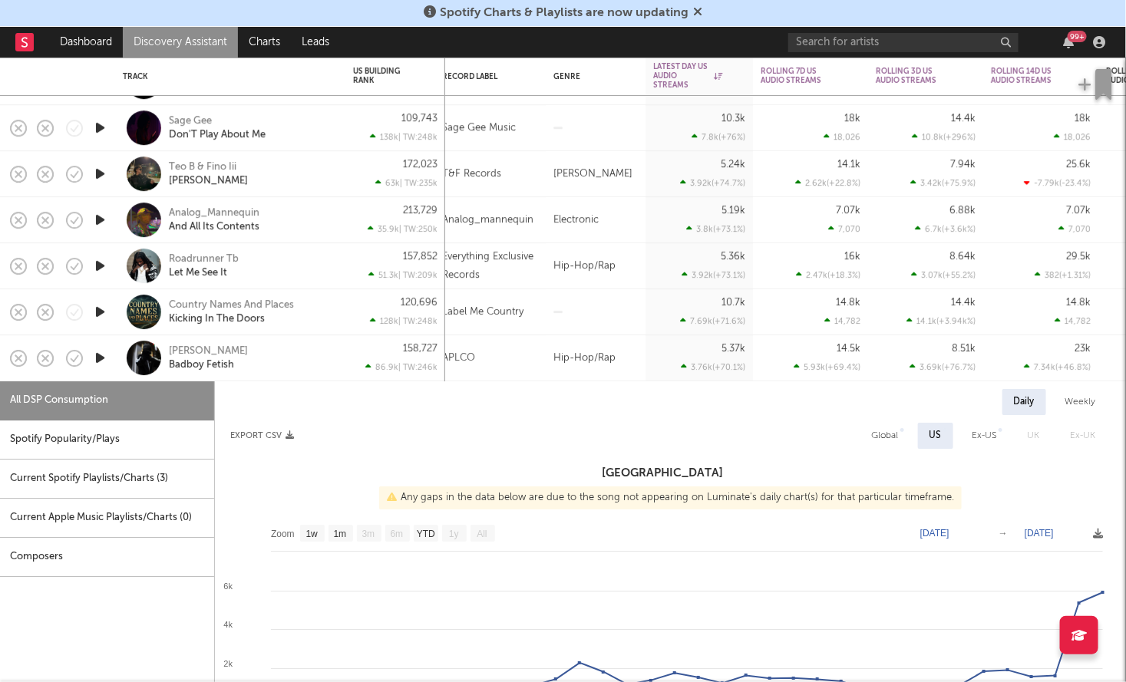
click at [335, 357] on div "Lil Zino Badboy Fetish" at bounding box center [230, 357] width 215 height 45
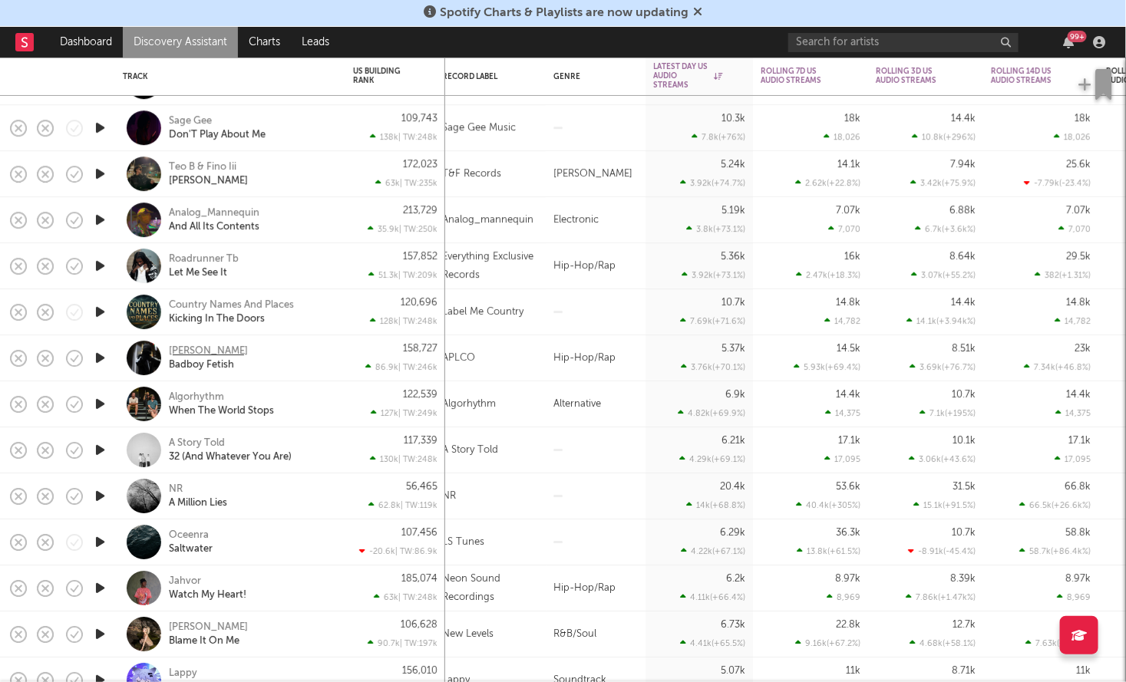
click at [178, 349] on div "Lil Zino" at bounding box center [208, 352] width 79 height 14
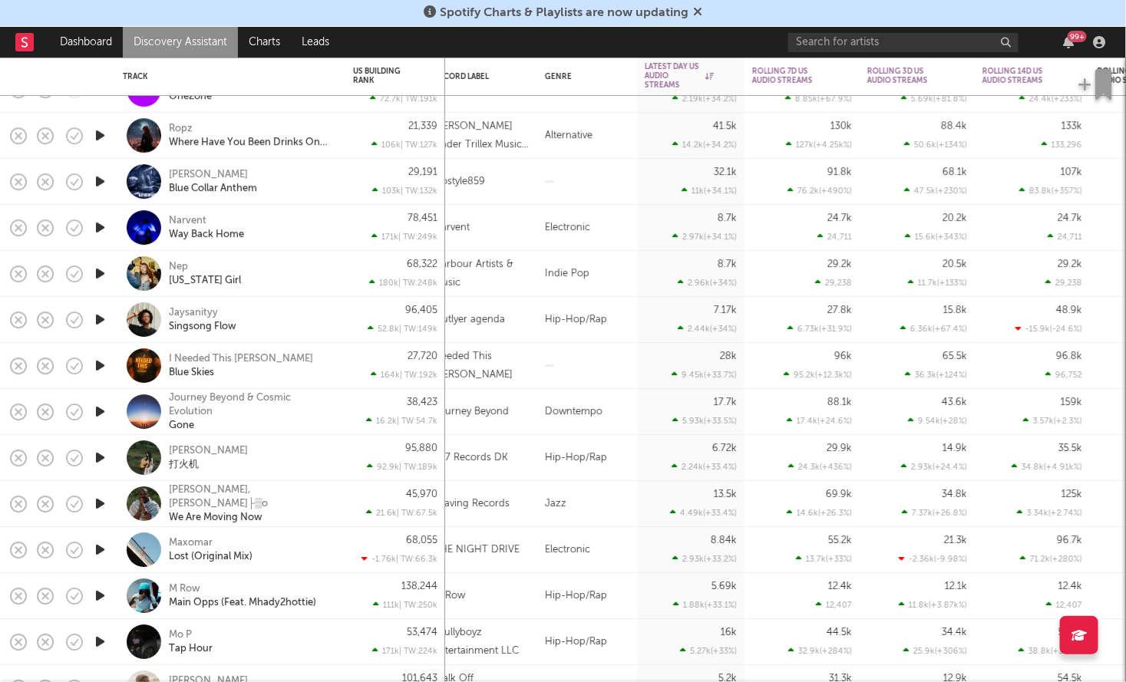
click at [104, 325] on icon "button" at bounding box center [100, 319] width 16 height 19
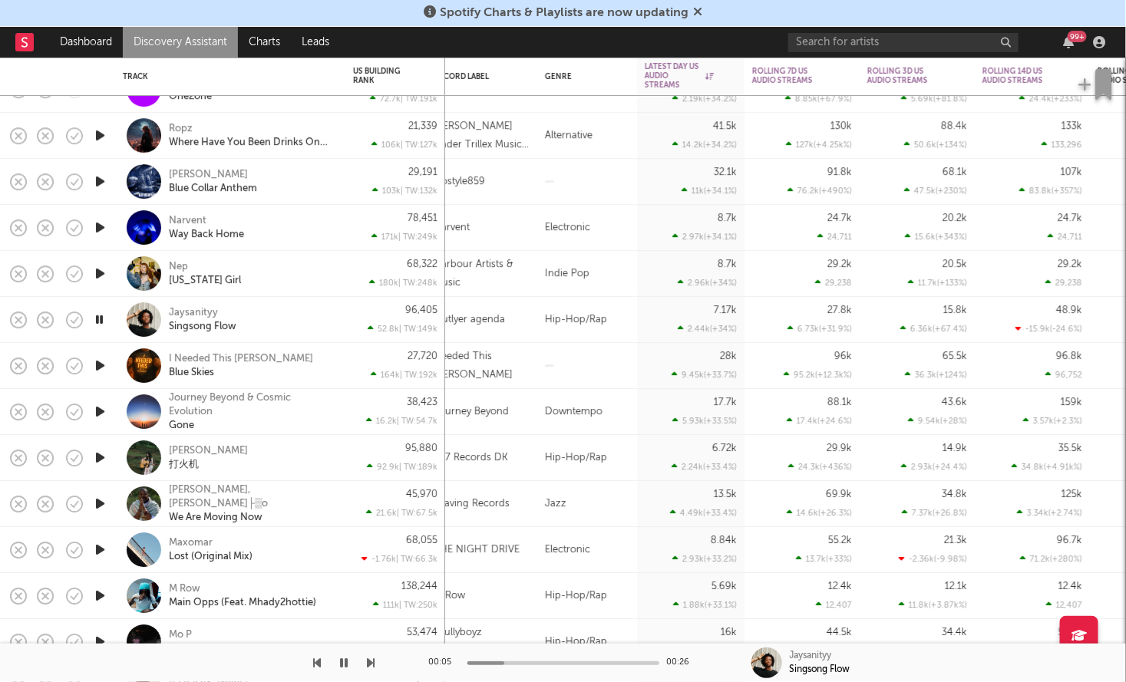
click at [104, 324] on icon "button" at bounding box center [99, 319] width 15 height 19
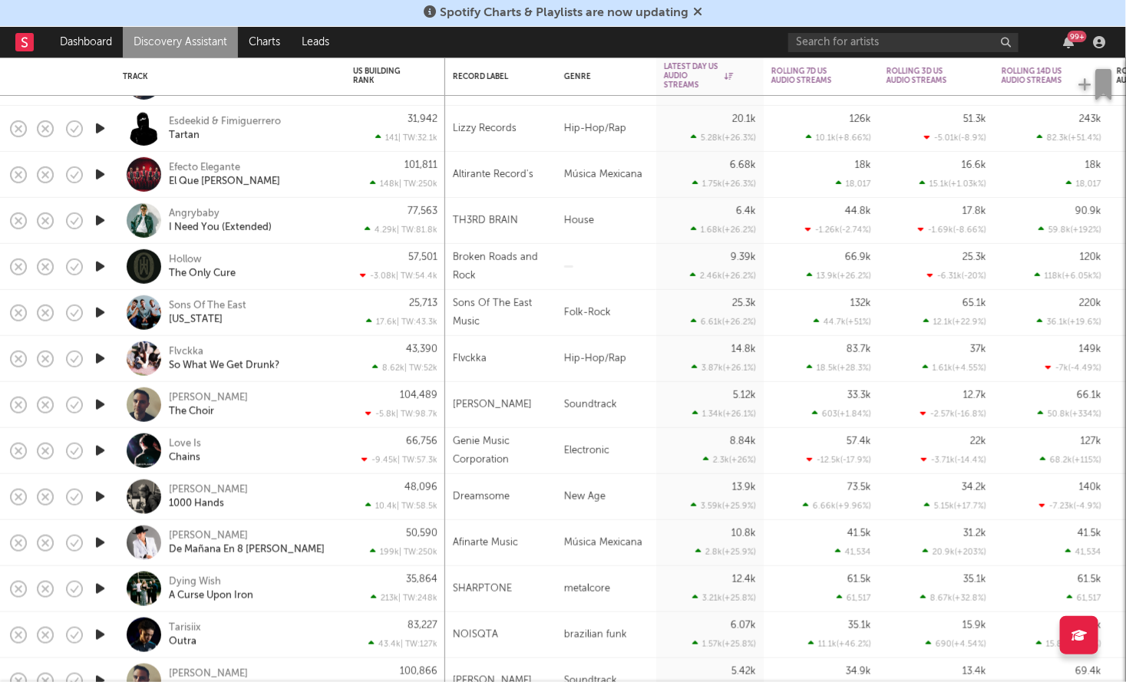
click at [99, 365] on icon "button" at bounding box center [100, 358] width 16 height 19
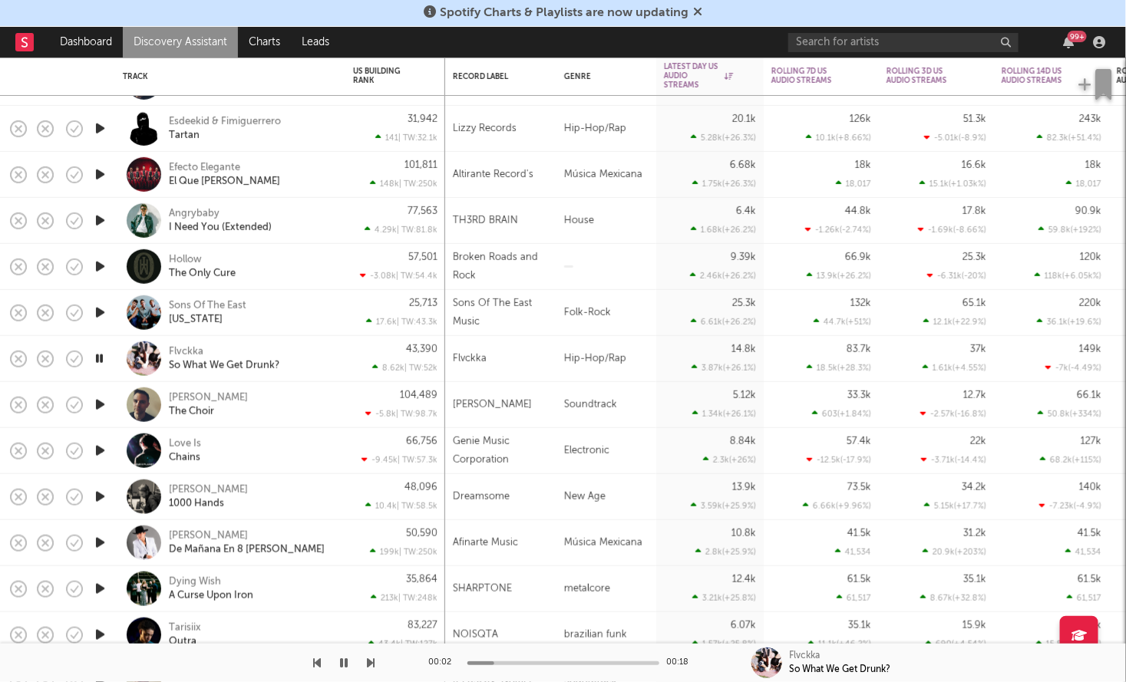
click at [99, 365] on icon "button" at bounding box center [99, 358] width 15 height 19
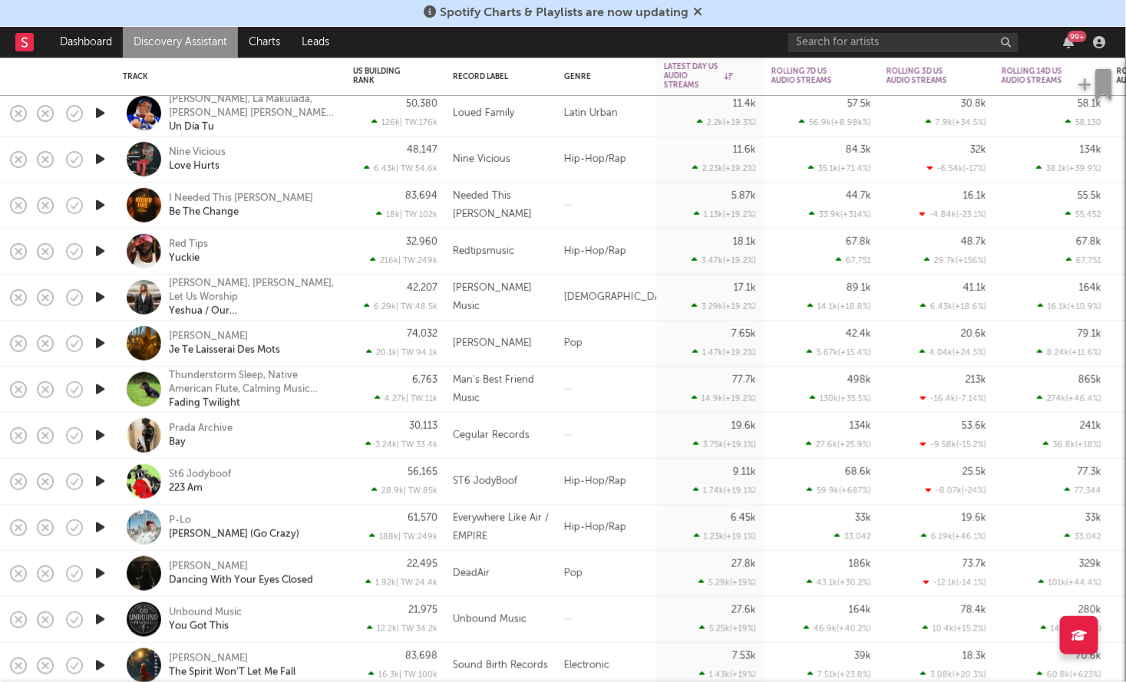
click at [105, 250] on icon "button" at bounding box center [100, 251] width 16 height 19
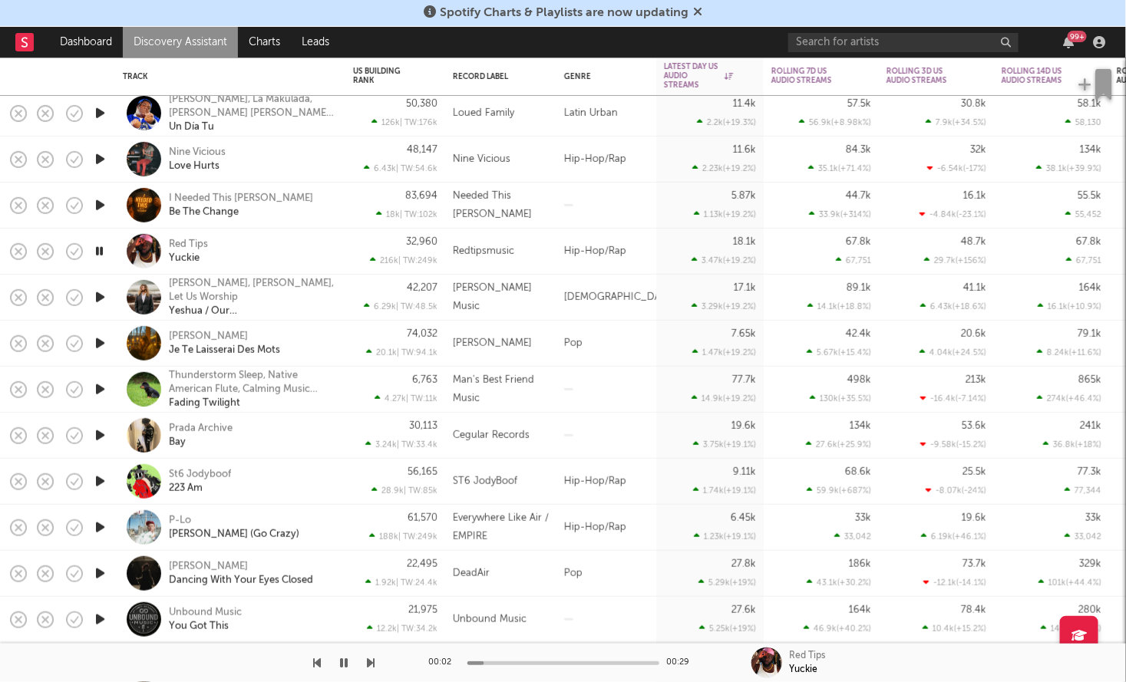
click at [105, 250] on icon "button" at bounding box center [99, 251] width 15 height 19
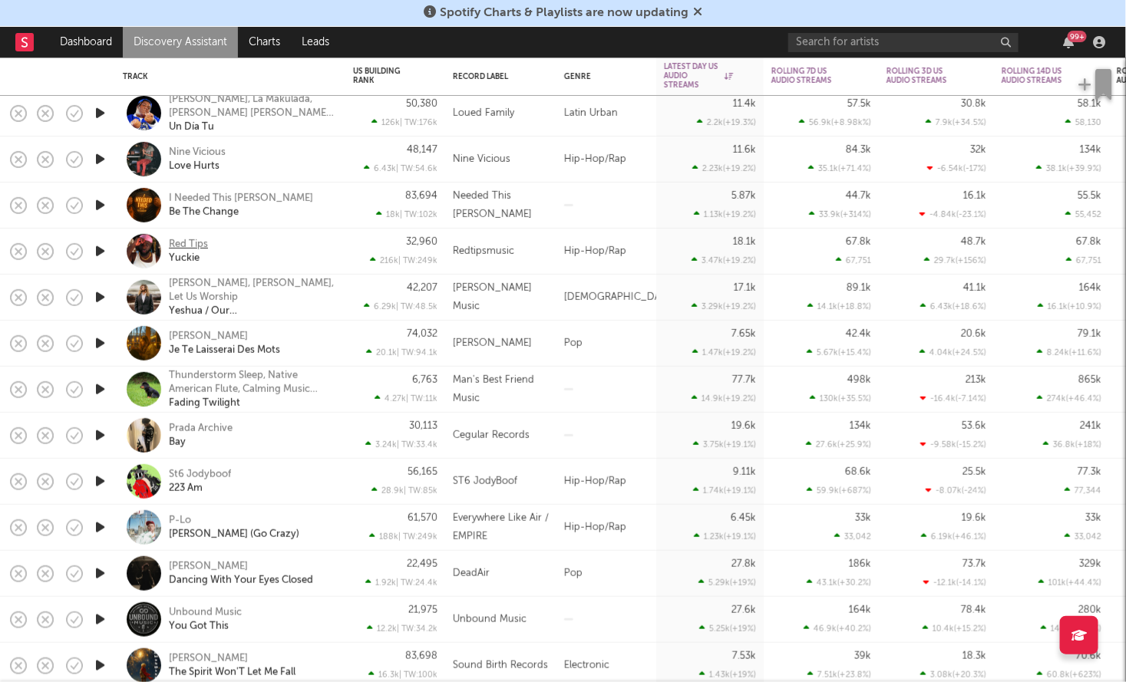
click at [192, 244] on div "Red Tips" at bounding box center [188, 244] width 39 height 14
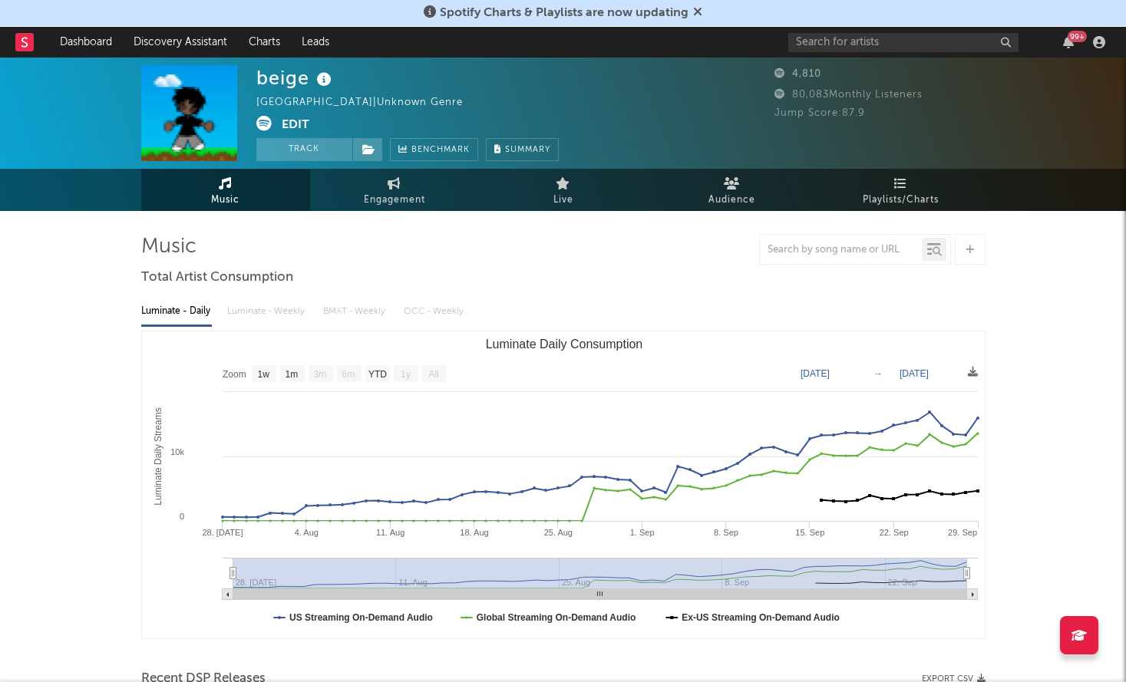
select select "1w"
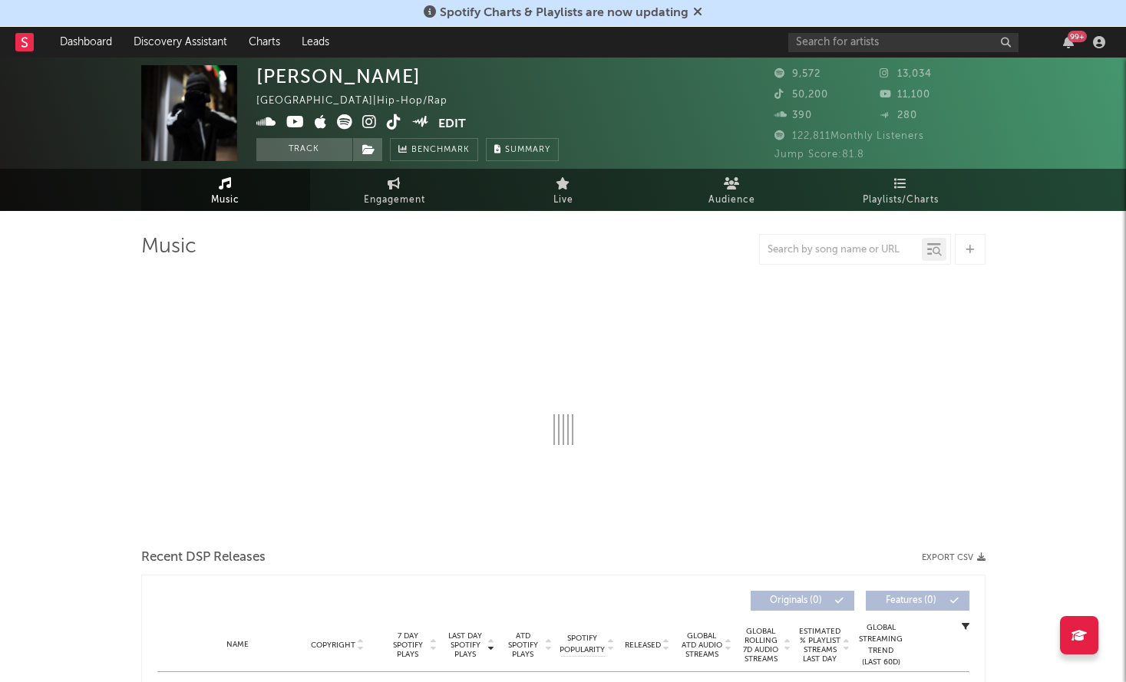
select select "6m"
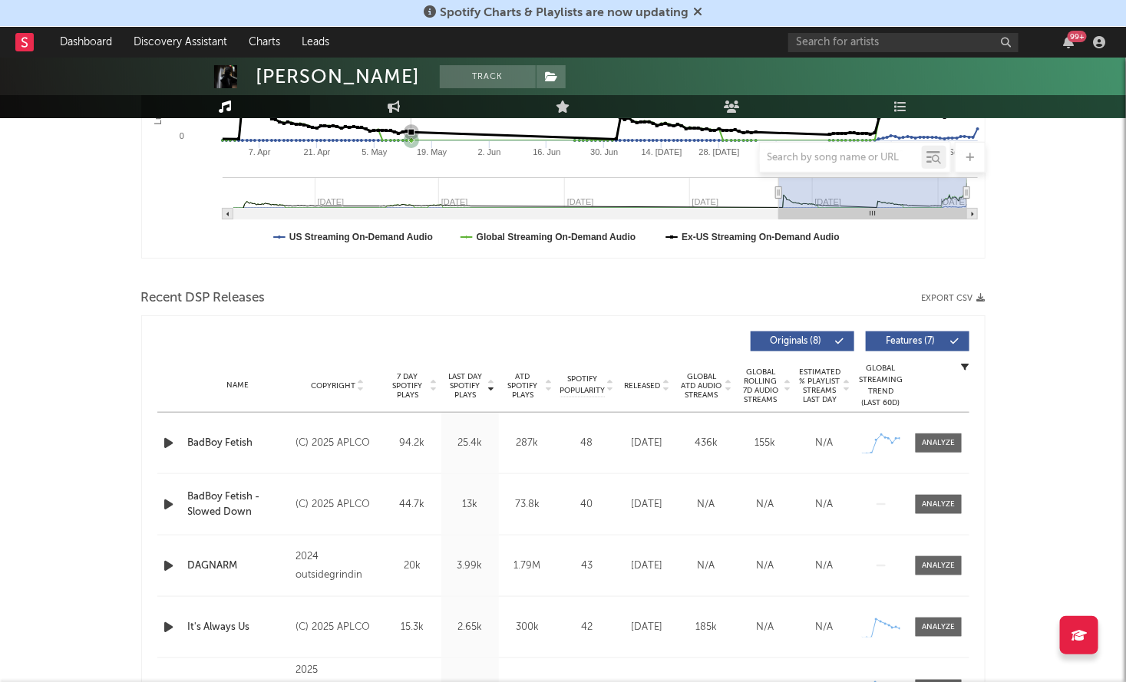
scroll to position [451, 0]
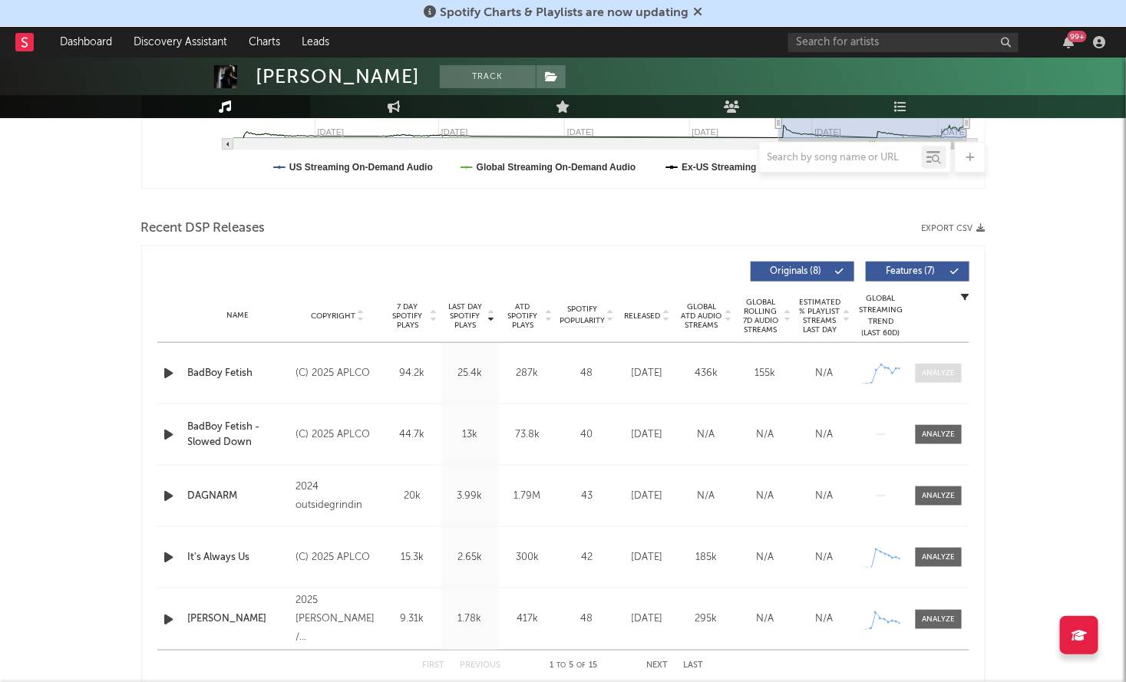
click at [950, 374] on div at bounding box center [938, 374] width 33 height 12
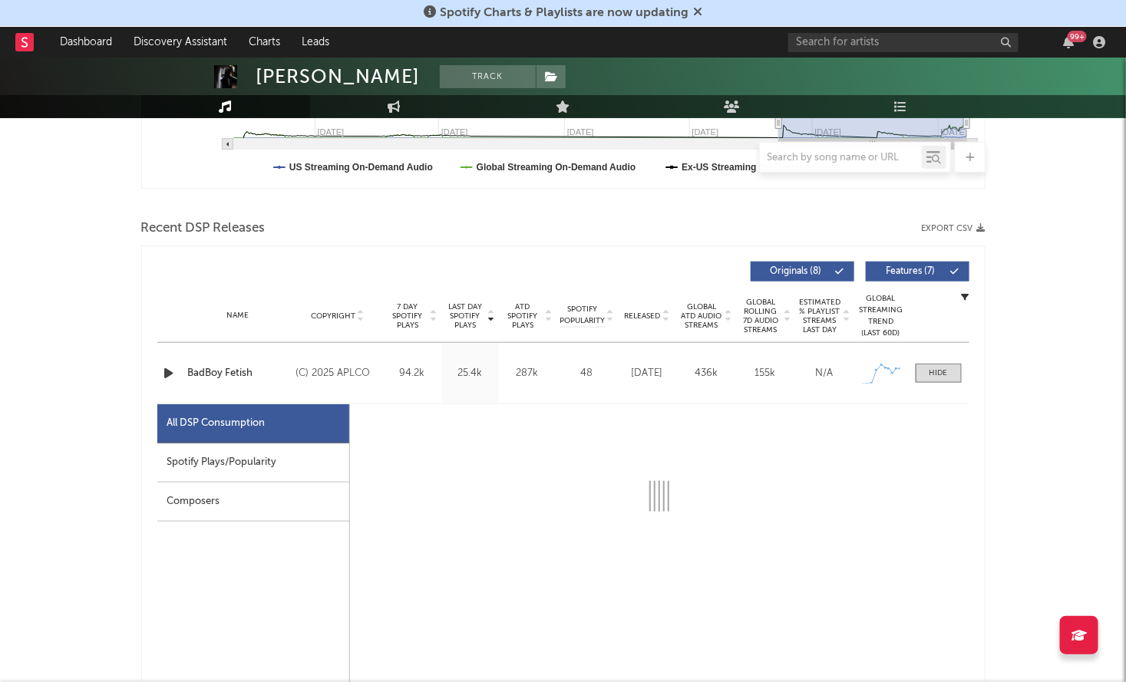
select select "1w"
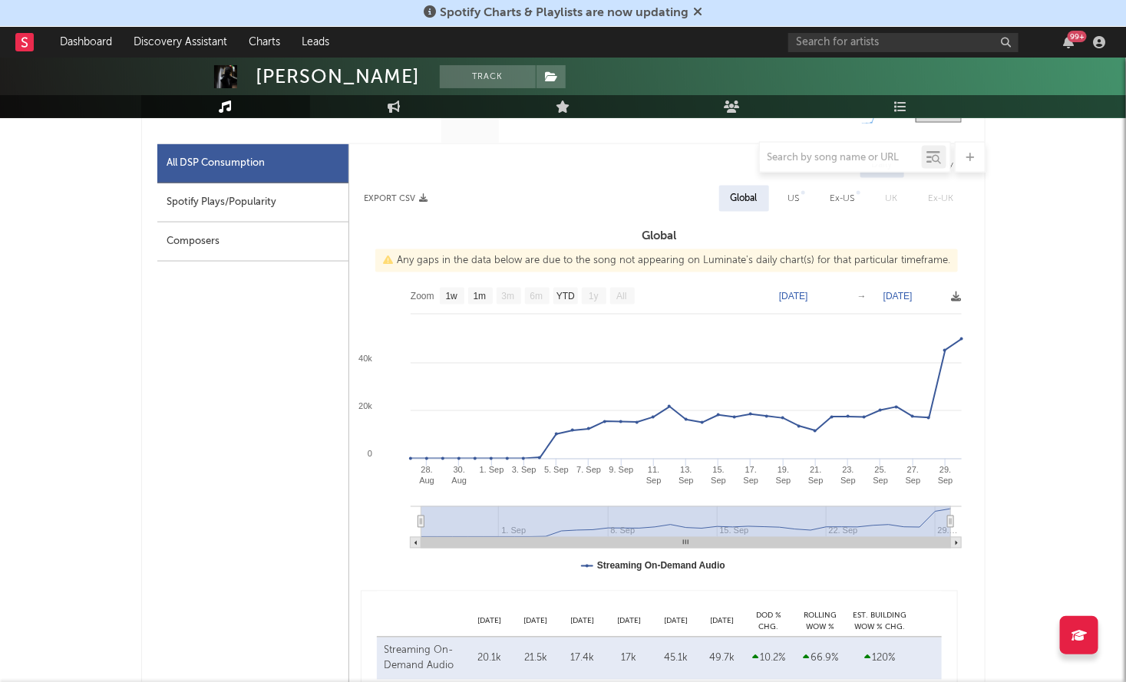
scroll to position [486, 0]
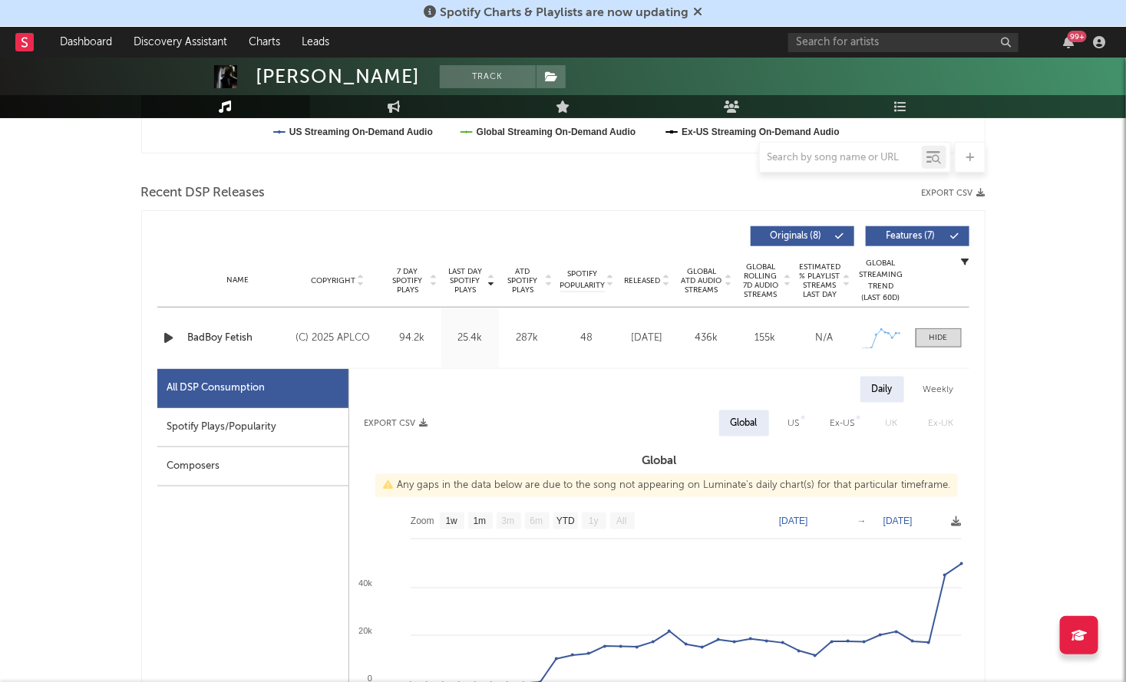
click at [795, 435] on div "Daily Weekly Export CSV Global US Ex-US UK Ex-UK Global Any gaps in the data be…" at bounding box center [659, 645] width 620 height 537
click at [797, 415] on div "US" at bounding box center [794, 424] width 12 height 18
select select "1w"
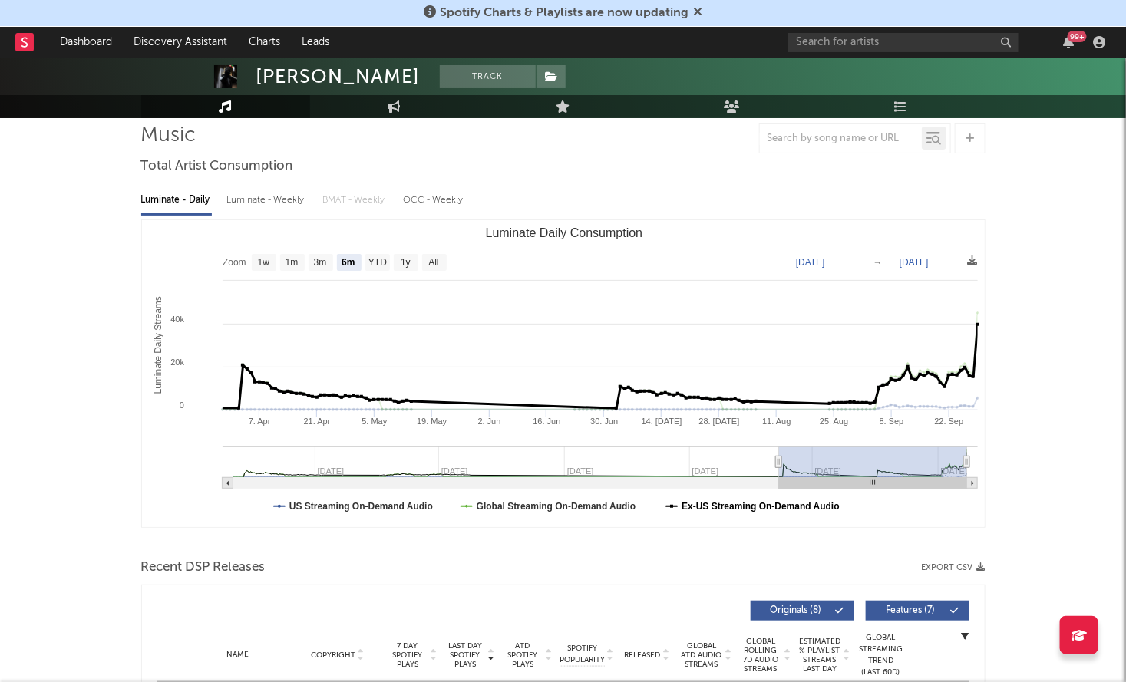
scroll to position [0, 0]
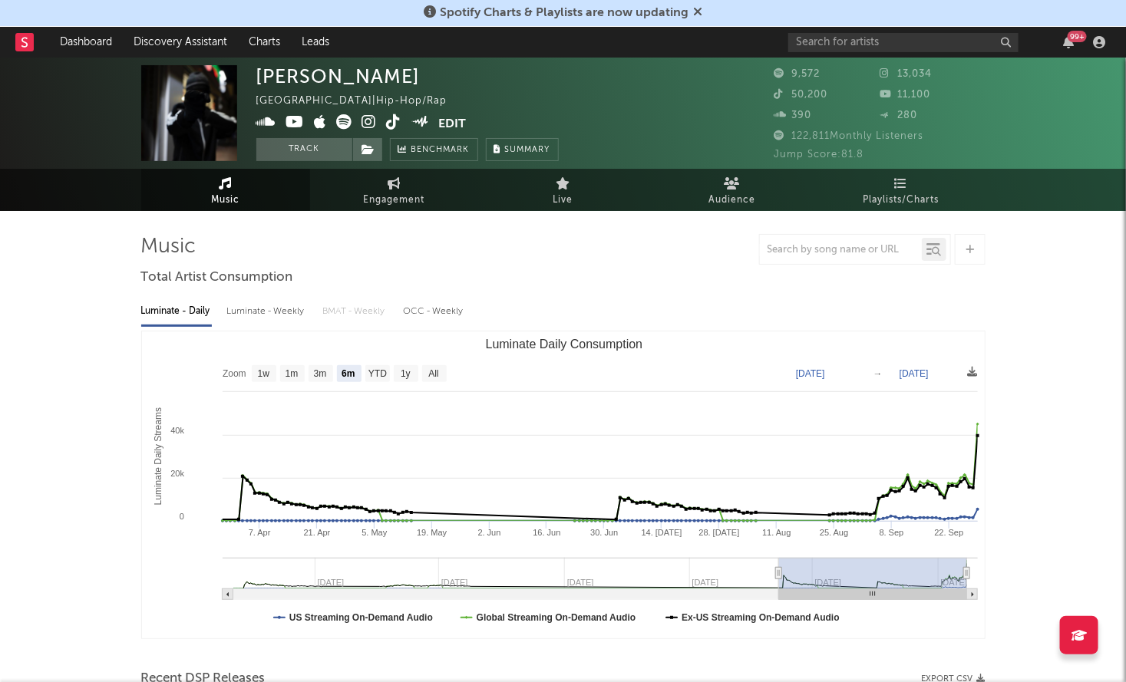
click at [346, 124] on icon at bounding box center [344, 121] width 15 height 15
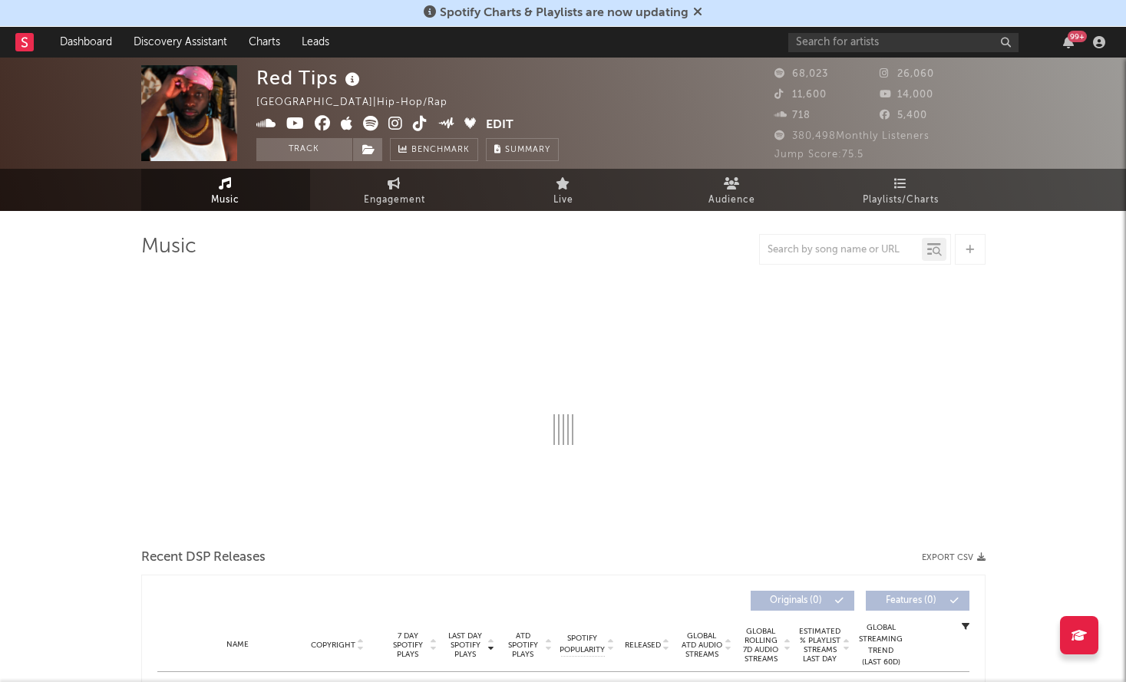
select select "6m"
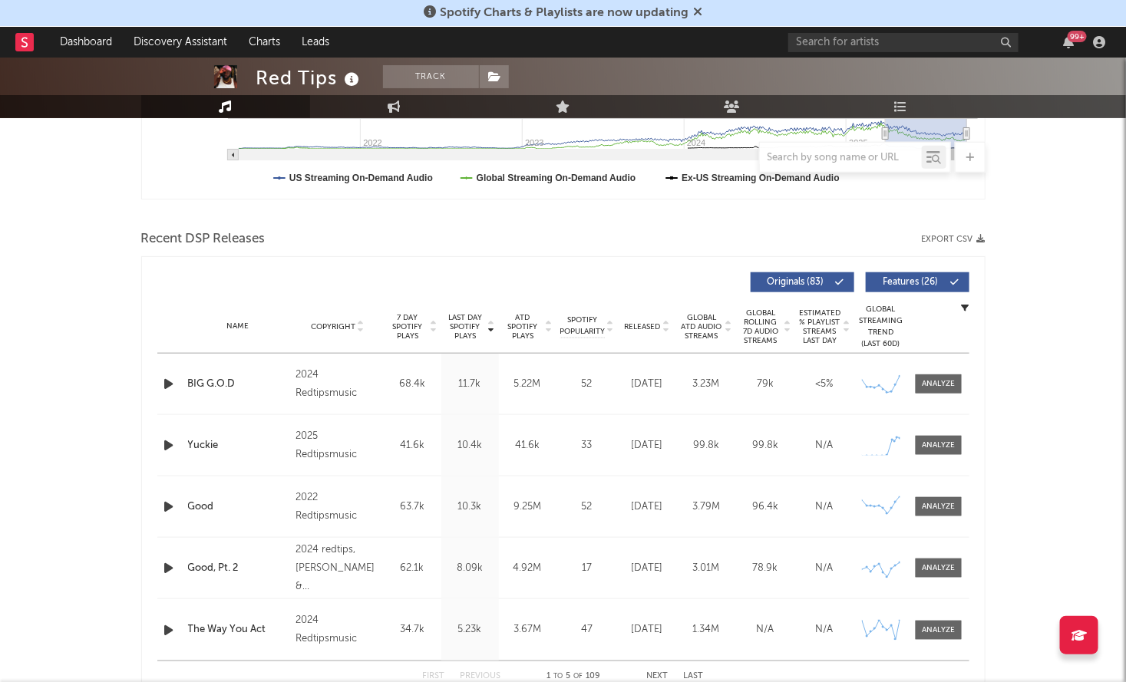
scroll to position [462, 0]
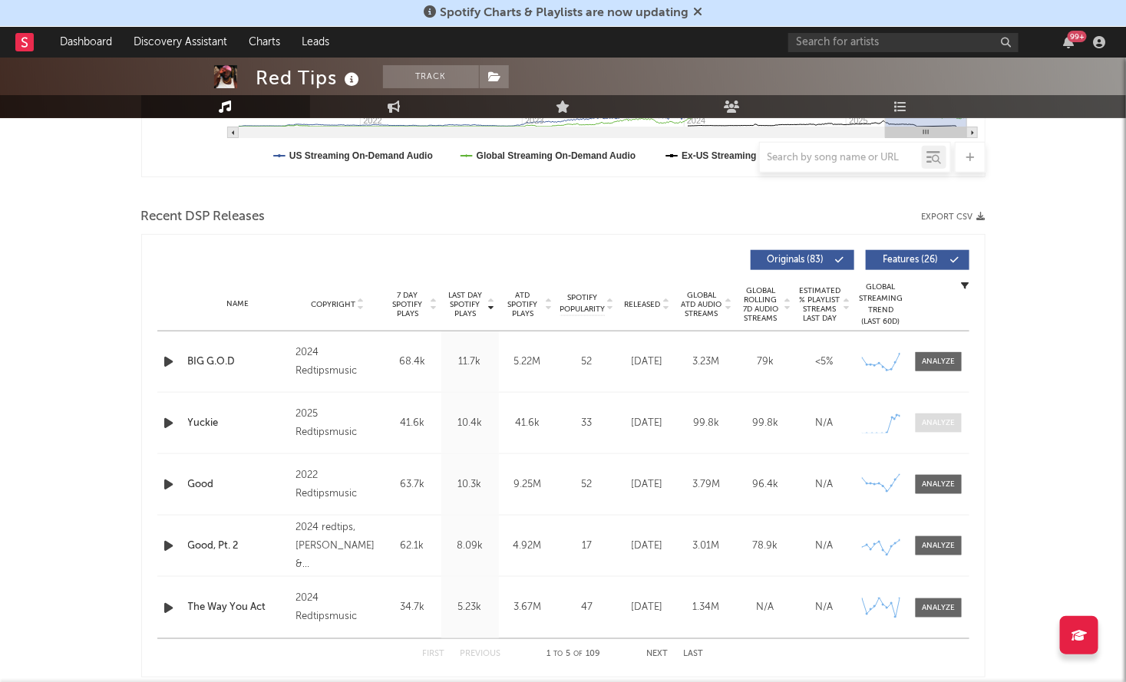
click at [944, 419] on div at bounding box center [938, 424] width 33 height 12
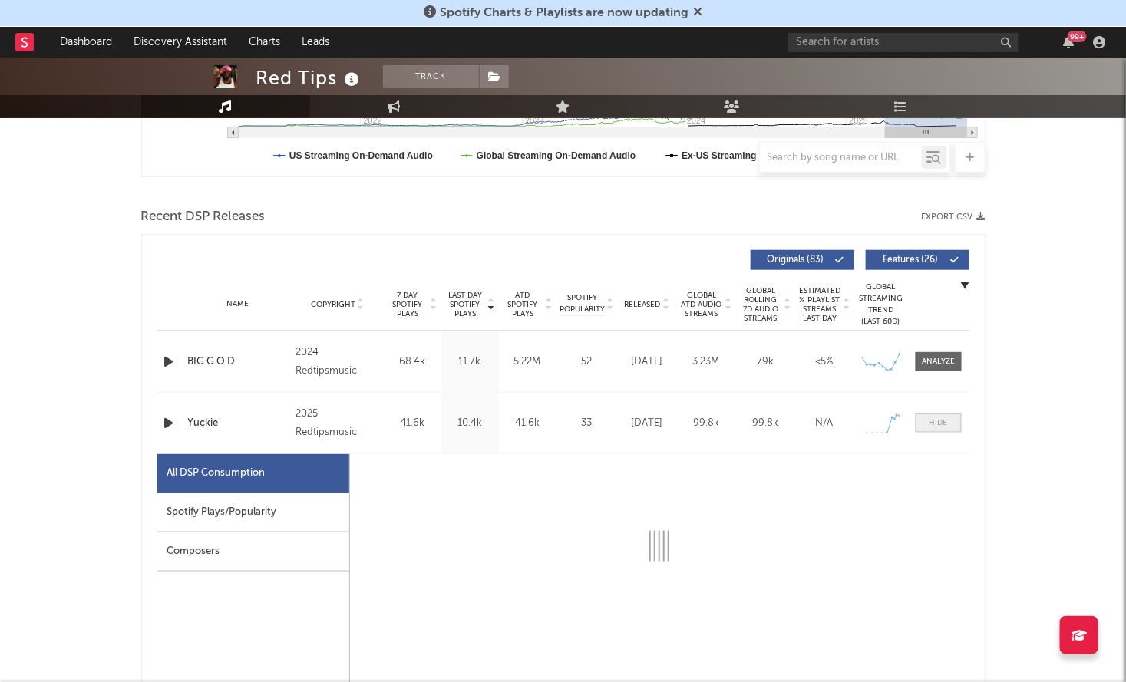
select select "1w"
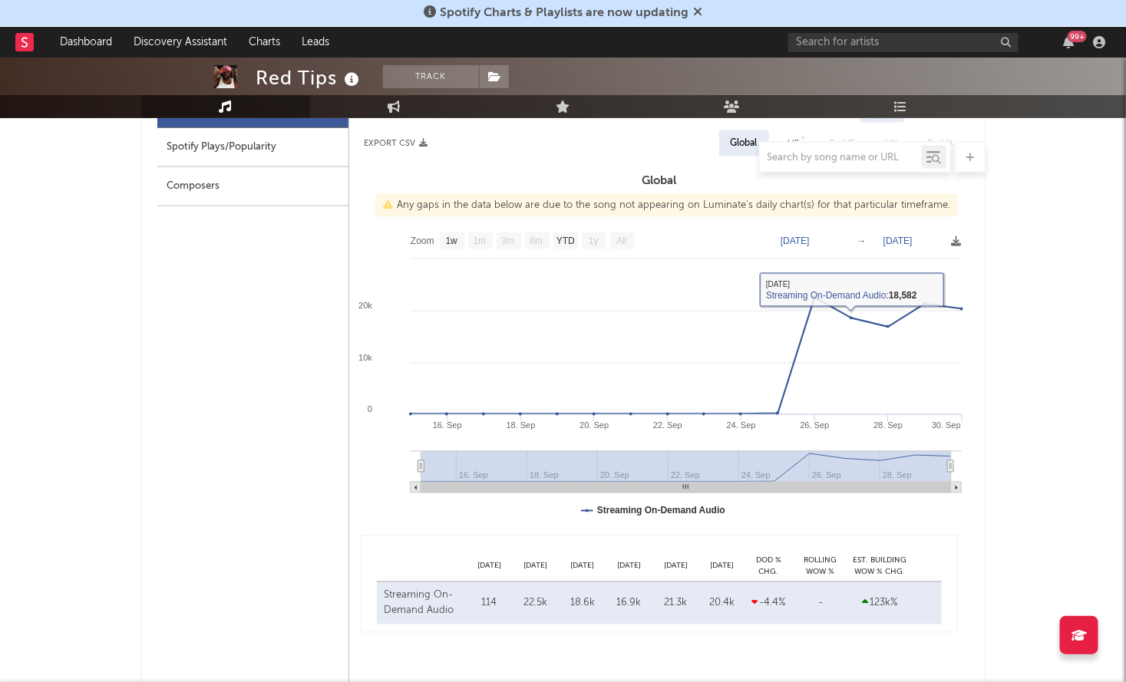
scroll to position [727, 0]
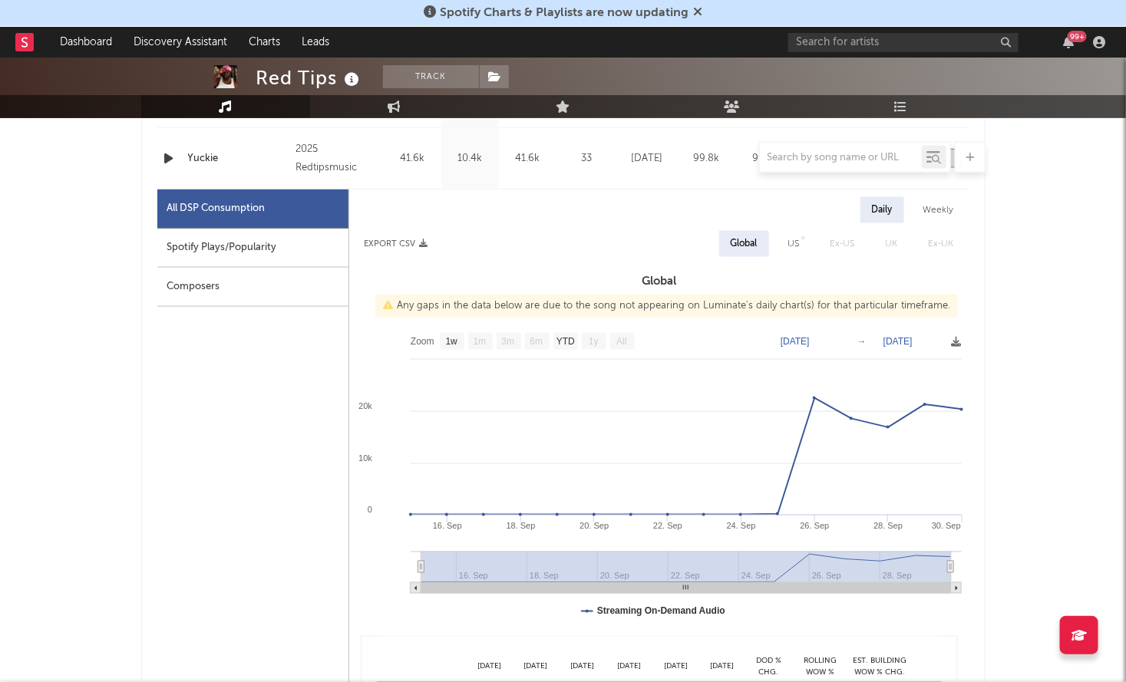
click at [777, 238] on span "US" at bounding box center [794, 244] width 42 height 26
click at [793, 244] on div "US" at bounding box center [794, 244] width 12 height 18
select select "1w"
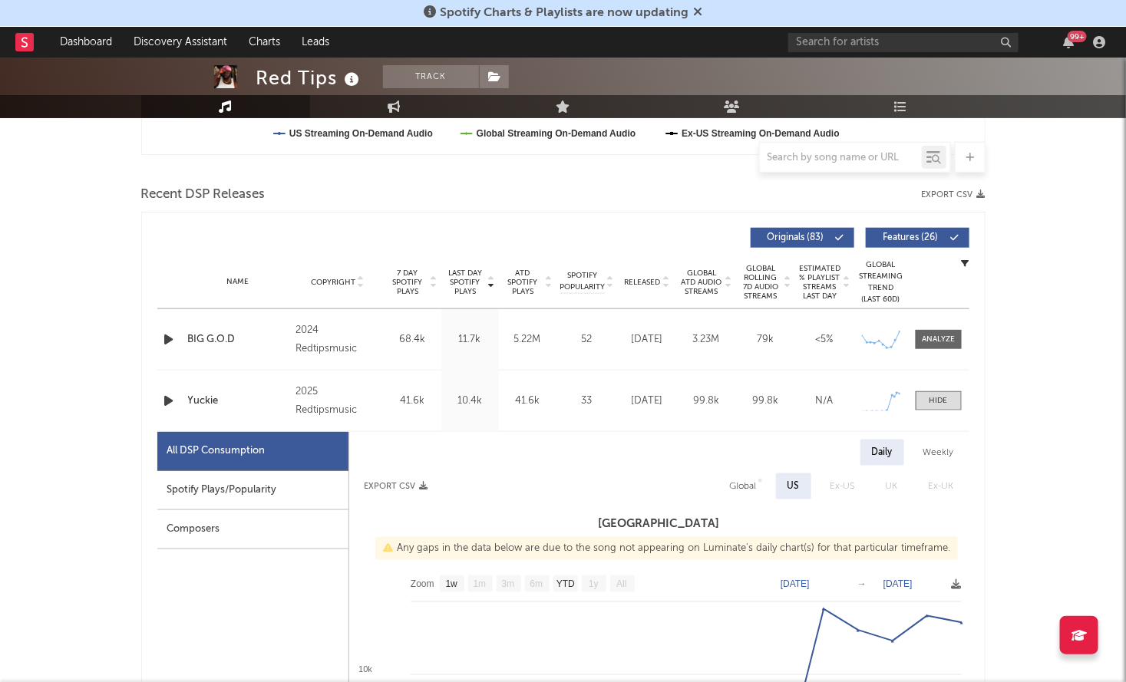
scroll to position [292, 0]
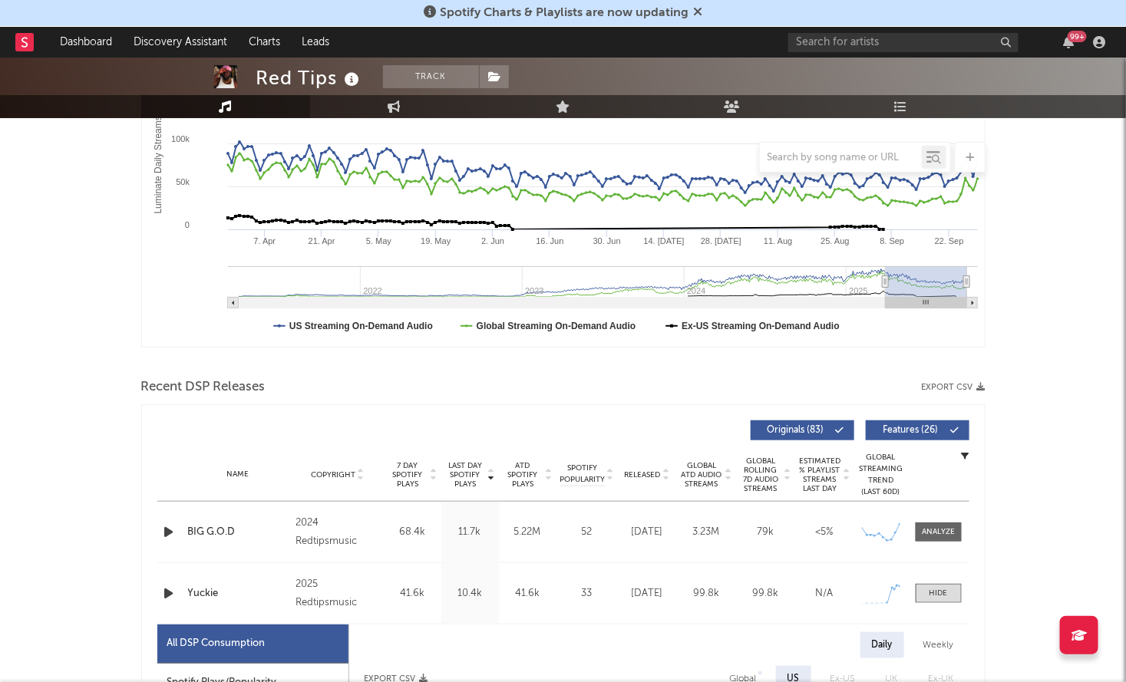
click at [171, 591] on icon "button" at bounding box center [169, 593] width 16 height 19
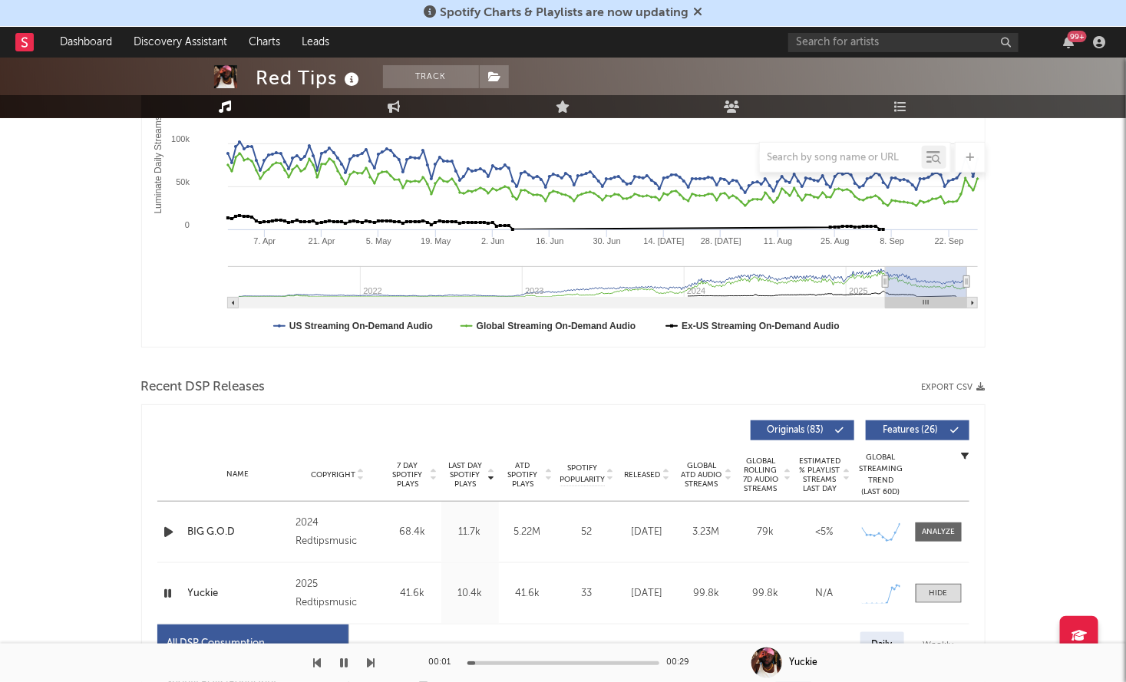
click at [171, 591] on icon "button" at bounding box center [168, 593] width 15 height 19
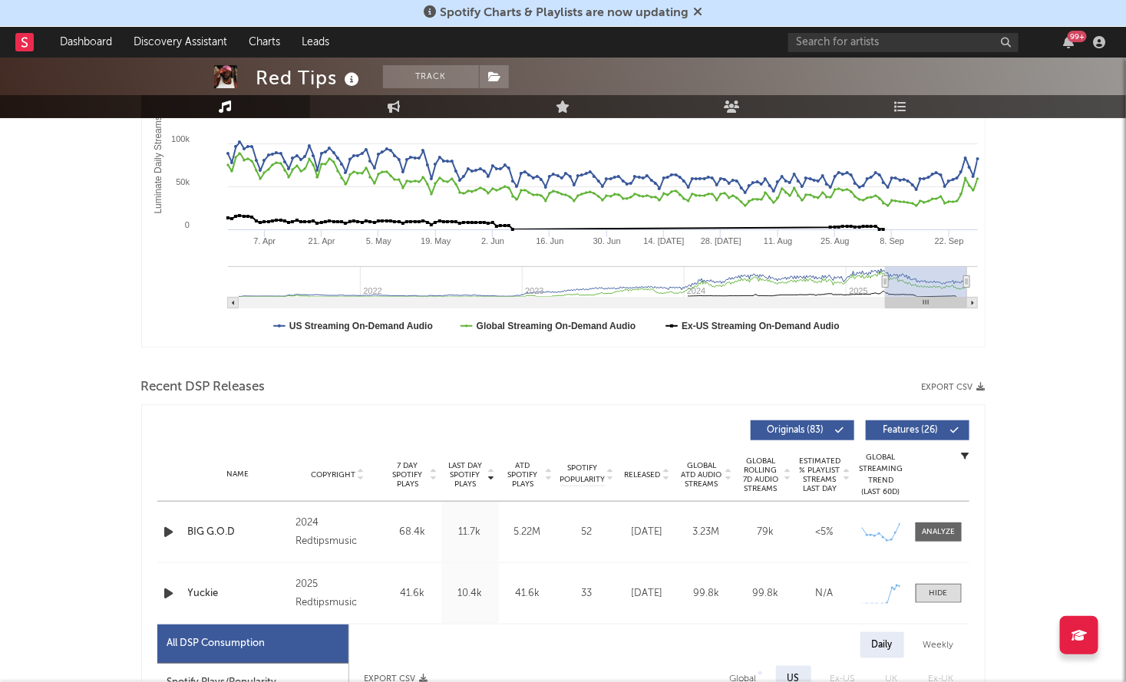
scroll to position [0, 0]
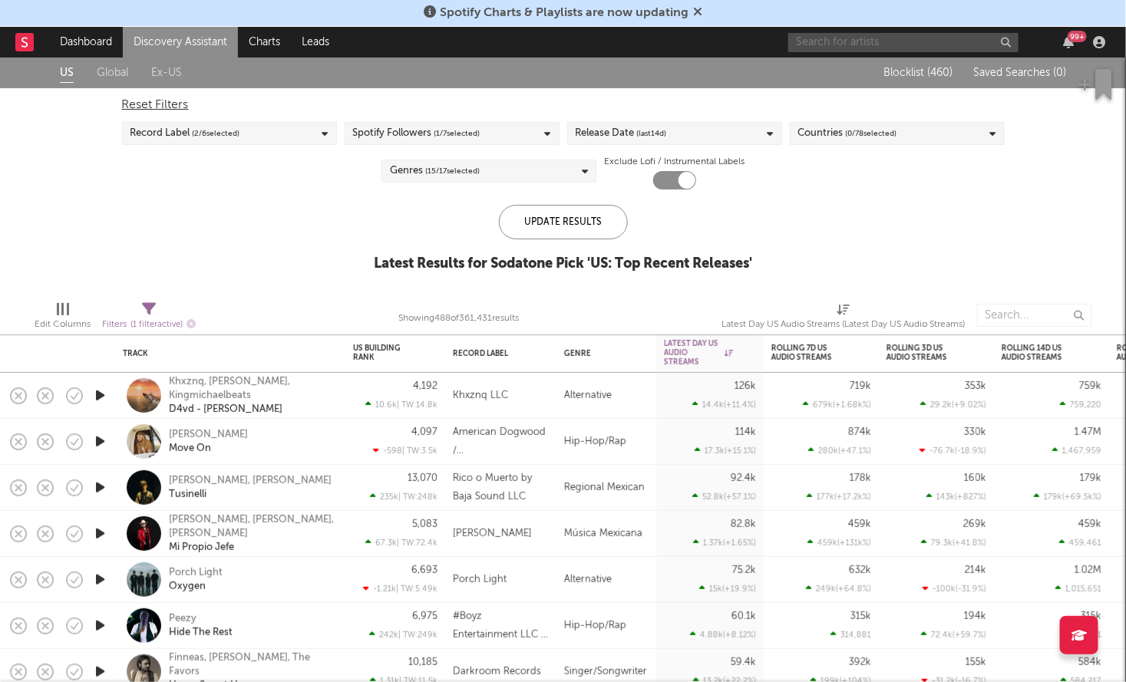
click at [843, 43] on input "text" at bounding box center [903, 42] width 230 height 19
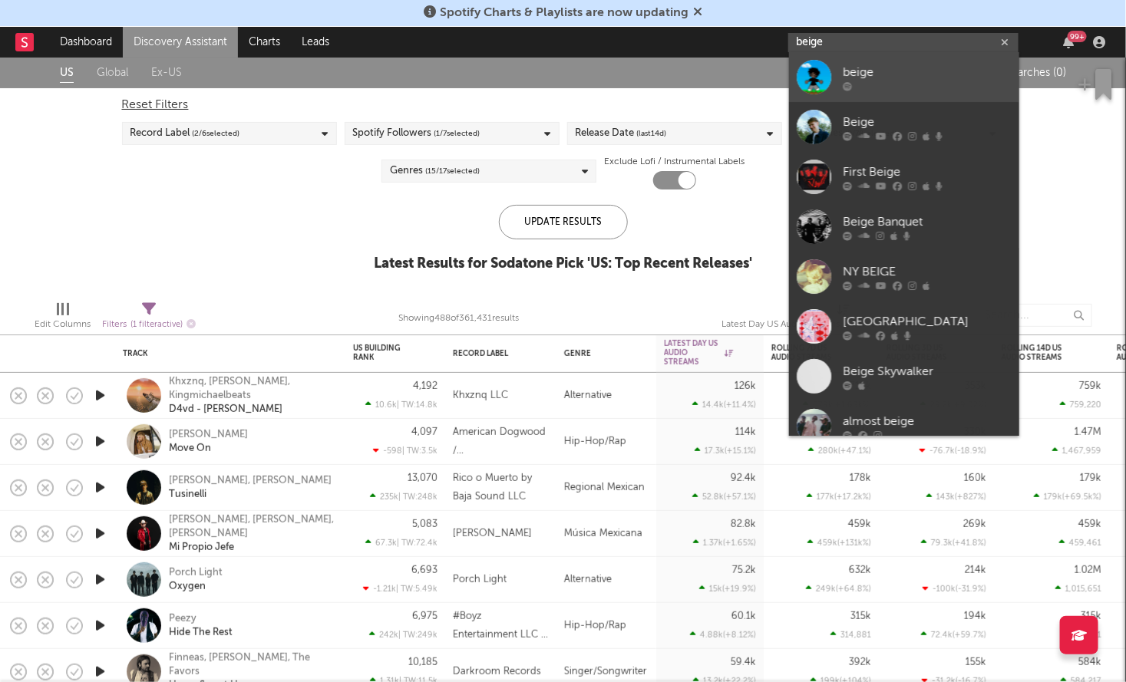
type input "beige"
click at [890, 71] on div "beige" at bounding box center [927, 73] width 169 height 18
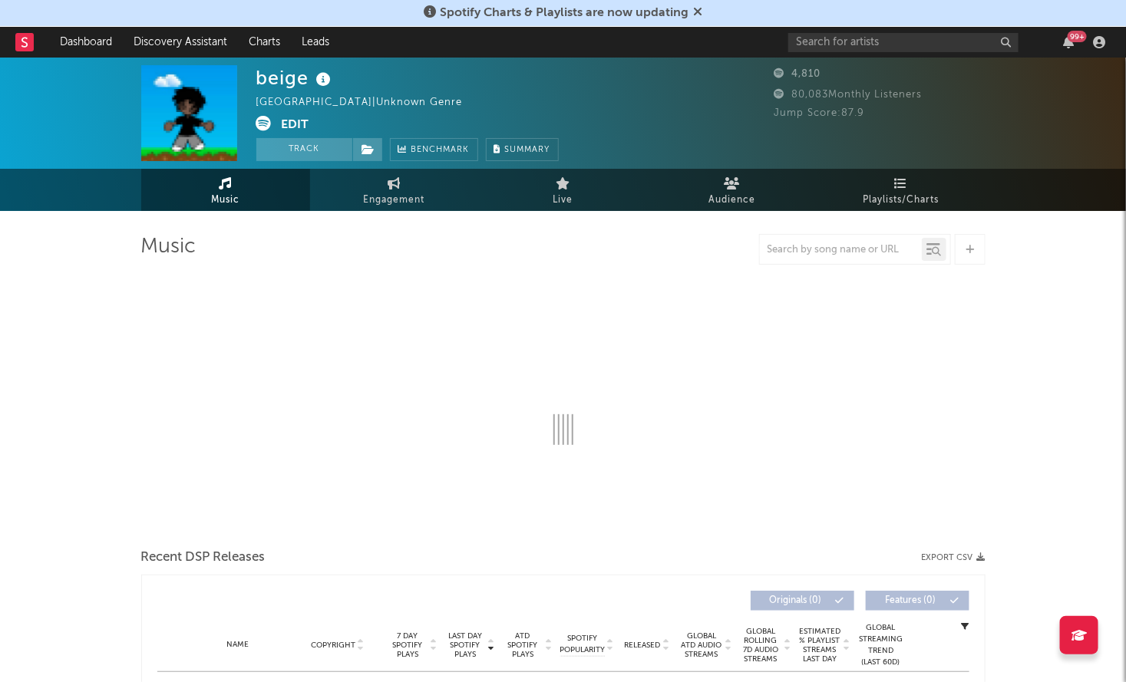
select select "1w"
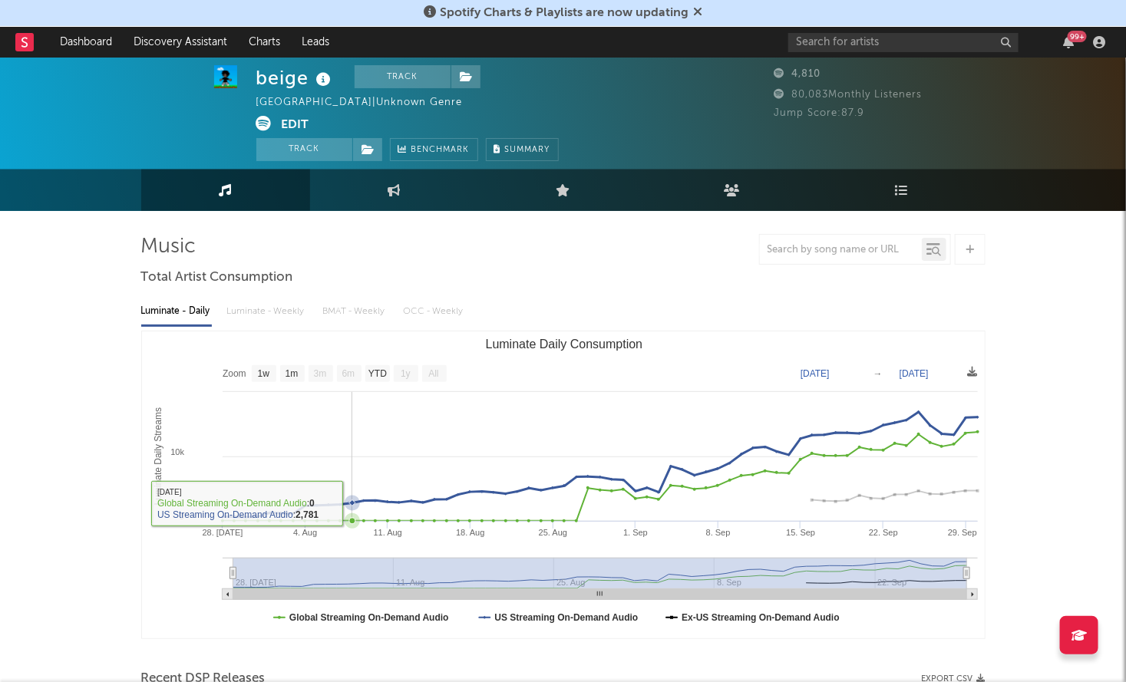
scroll to position [423, 0]
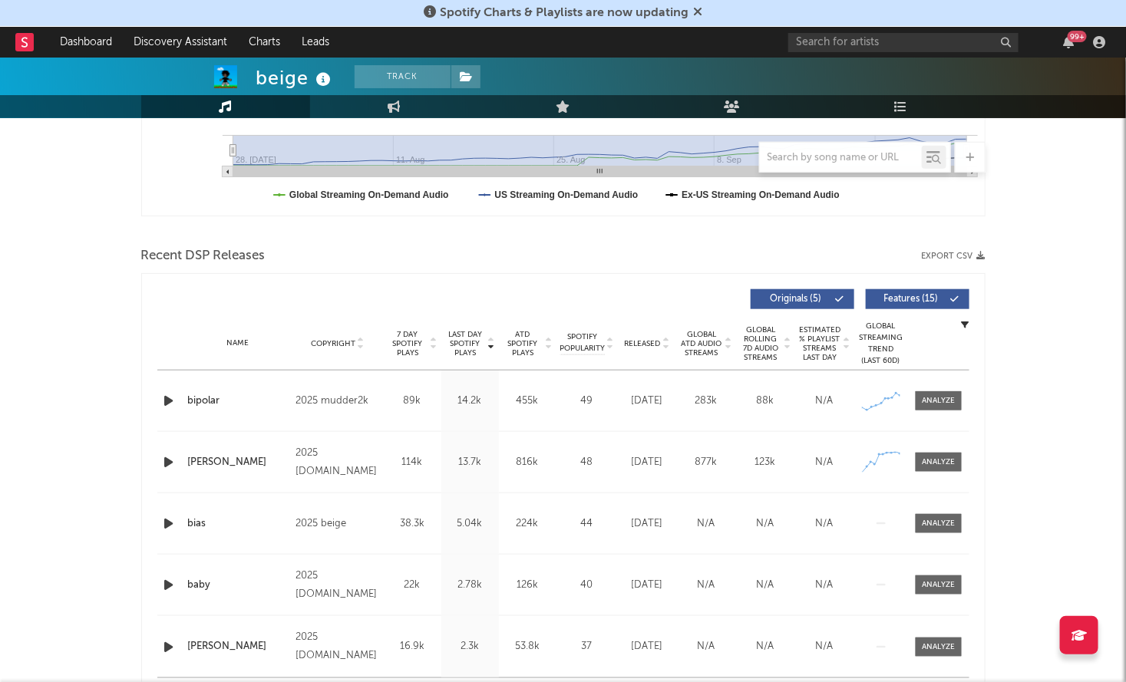
click at [932, 383] on div "Name bipolar Copyright 2025 mudder2k Label mudder2k Album Names bipolar Compose…" at bounding box center [563, 401] width 812 height 61
click at [933, 400] on div at bounding box center [938, 401] width 33 height 12
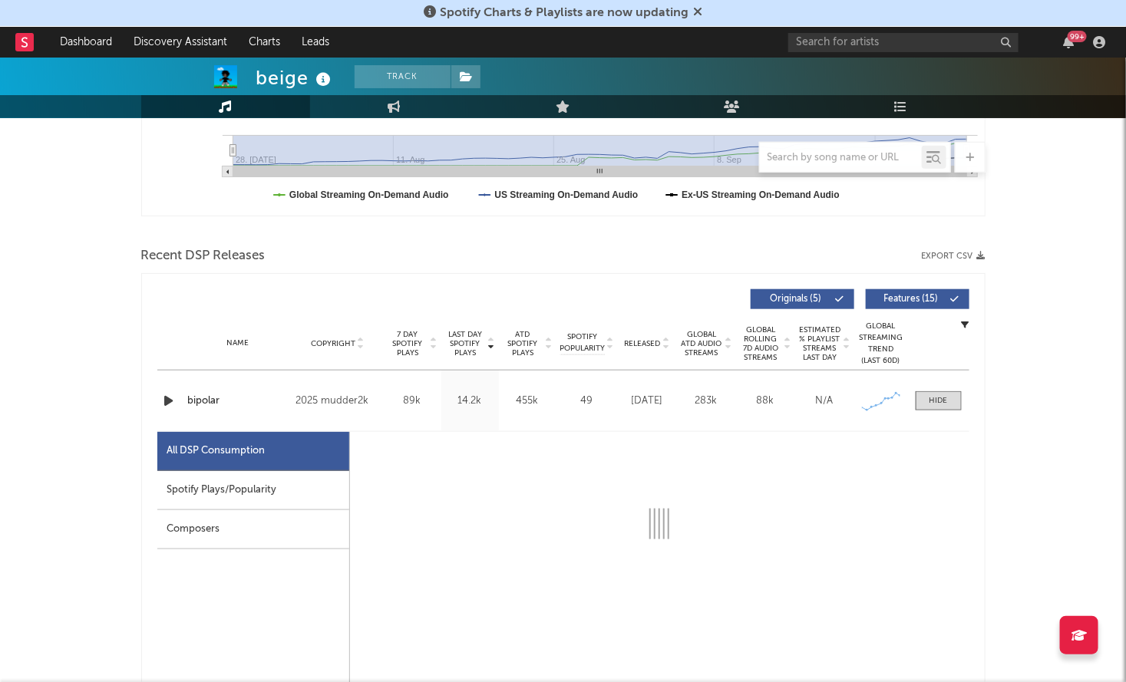
select select "1w"
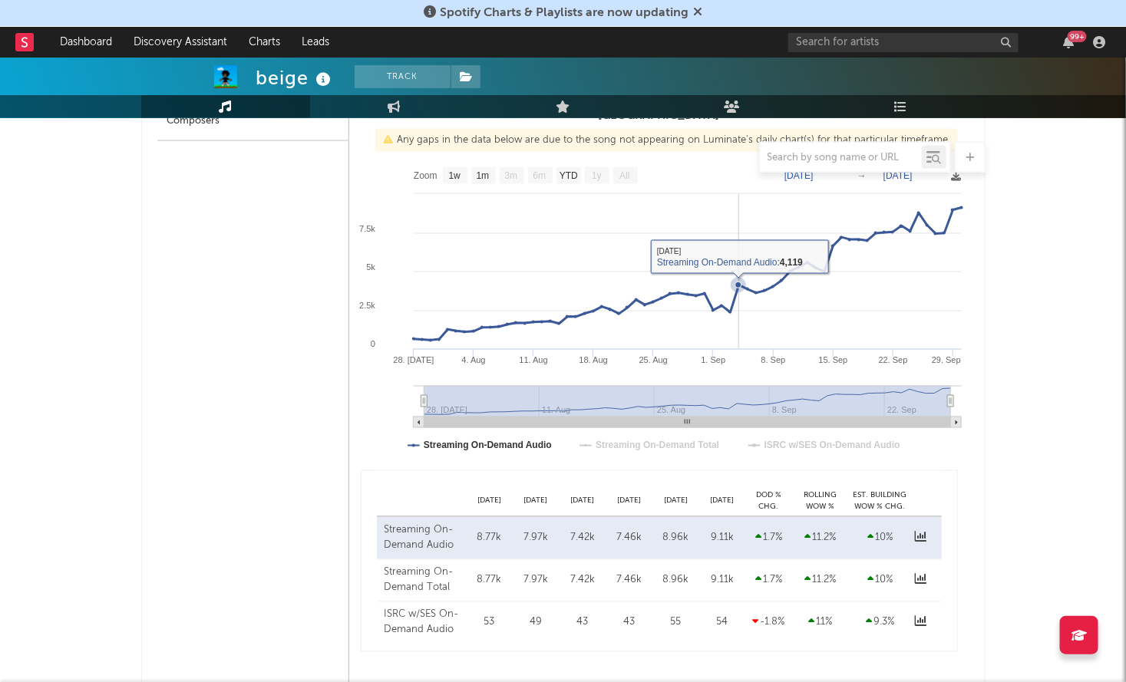
scroll to position [861, 0]
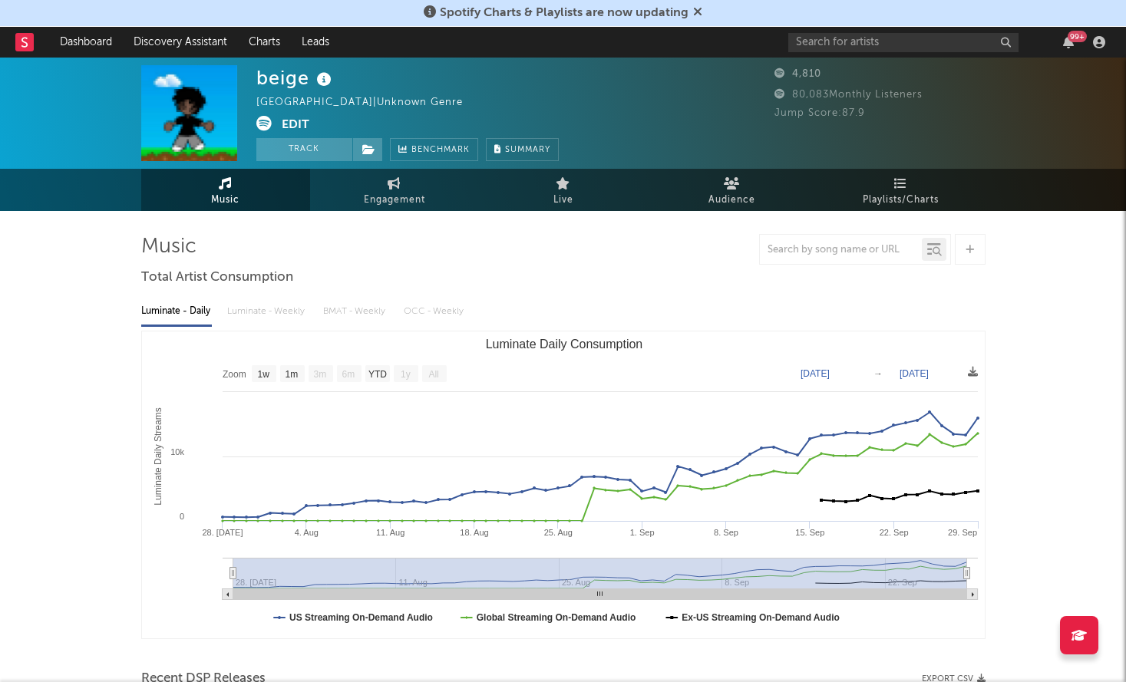
select select "1w"
click at [263, 124] on icon at bounding box center [263, 123] width 15 height 15
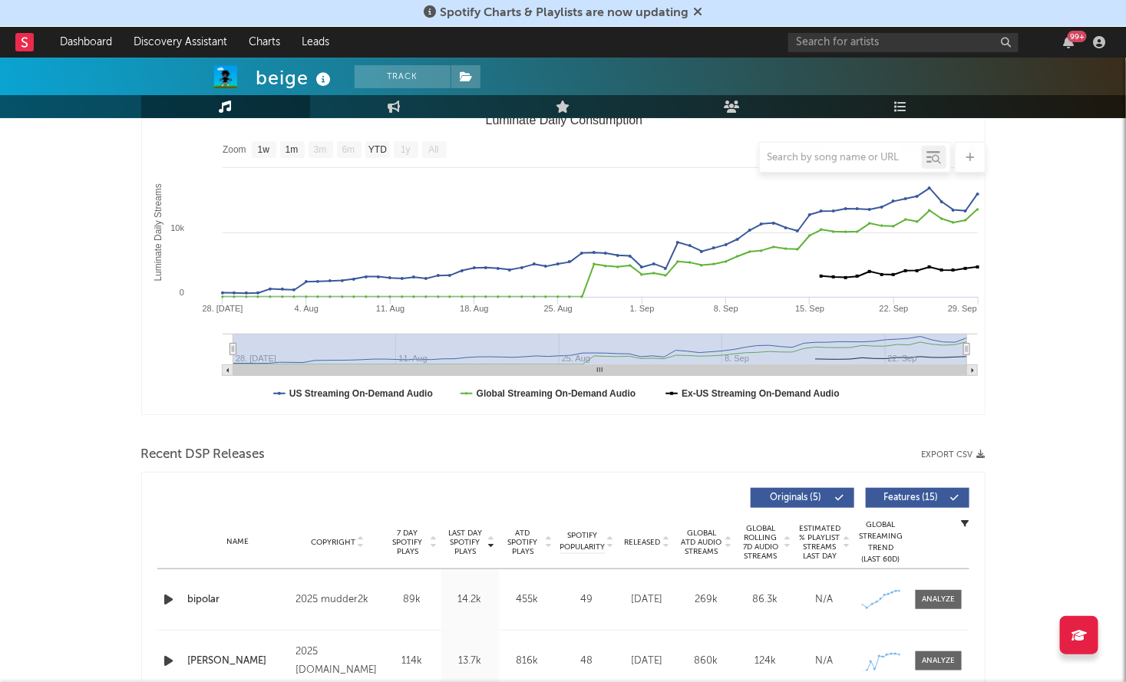
scroll to position [495, 0]
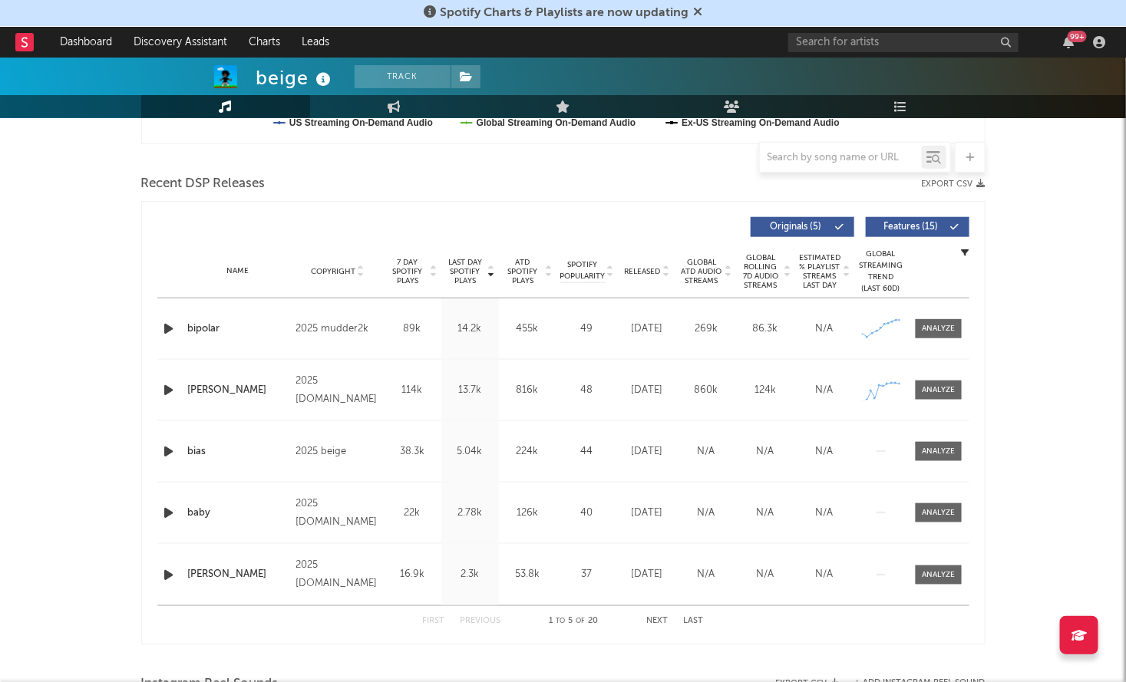
click at [930, 317] on div "Name bipolar Copyright 2025 mudder2k Label mudder2k Album Names bipolar Compose…" at bounding box center [563, 329] width 812 height 61
click at [937, 339] on div "Name bipolar Copyright 2025 mudder2k Label mudder2k Album Names bipolar Compose…" at bounding box center [563, 329] width 812 height 61
click at [948, 324] on div at bounding box center [938, 329] width 33 height 12
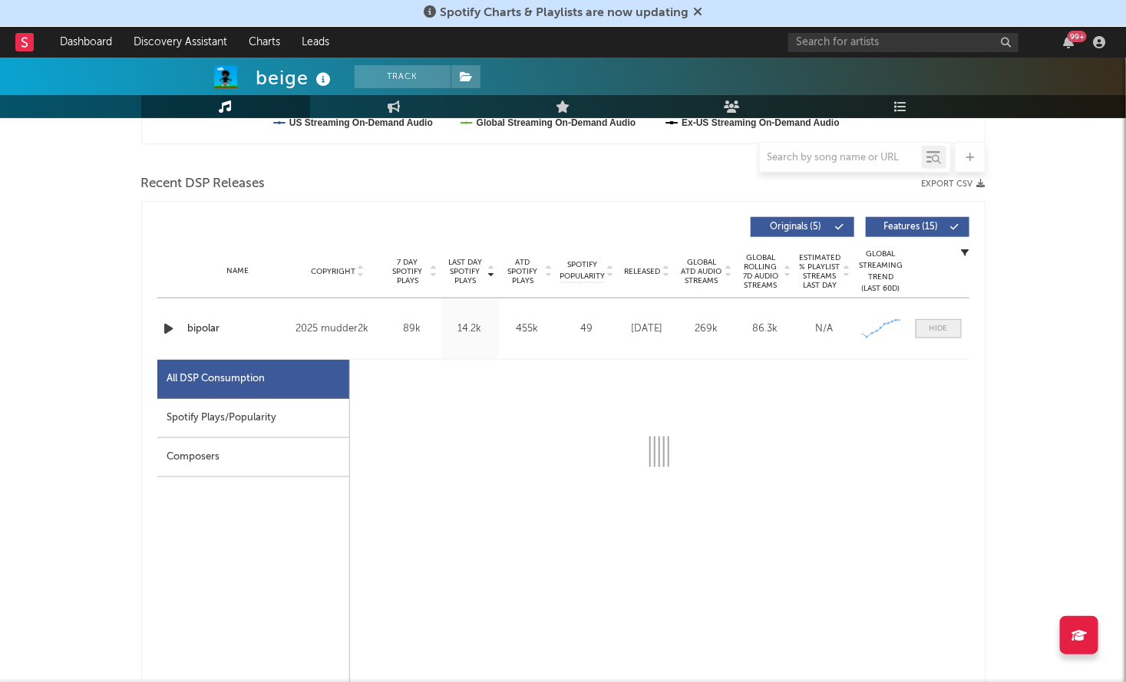
select select "1w"
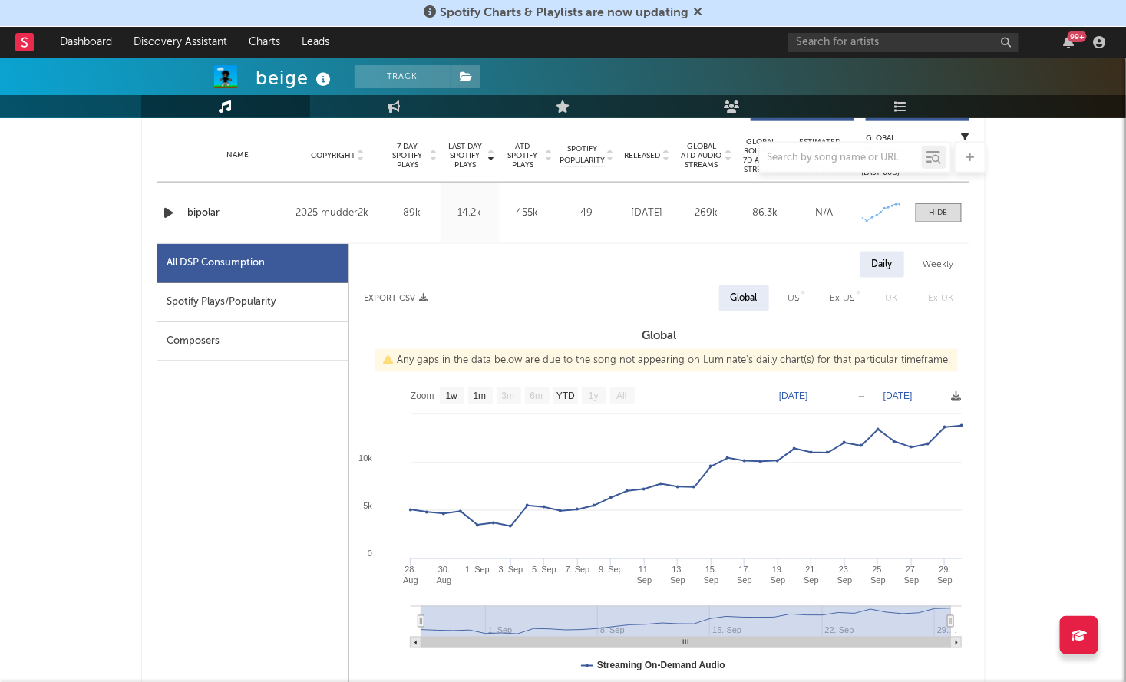
scroll to position [557, 0]
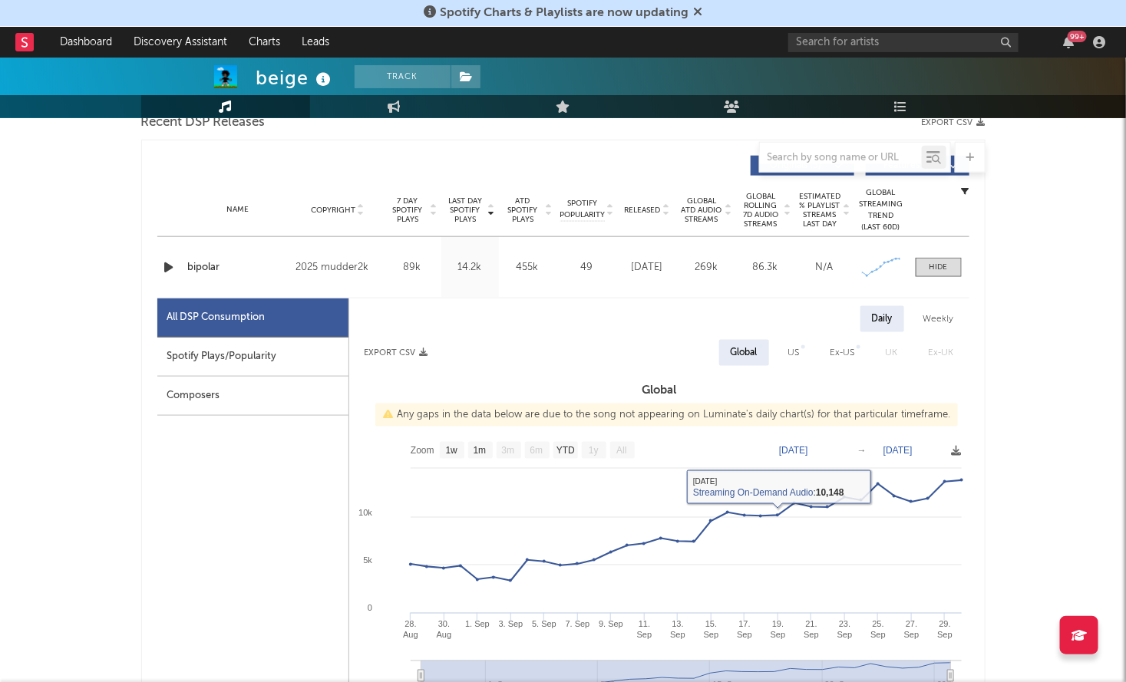
click at [792, 352] on div "US" at bounding box center [794, 353] width 12 height 18
select select "1w"
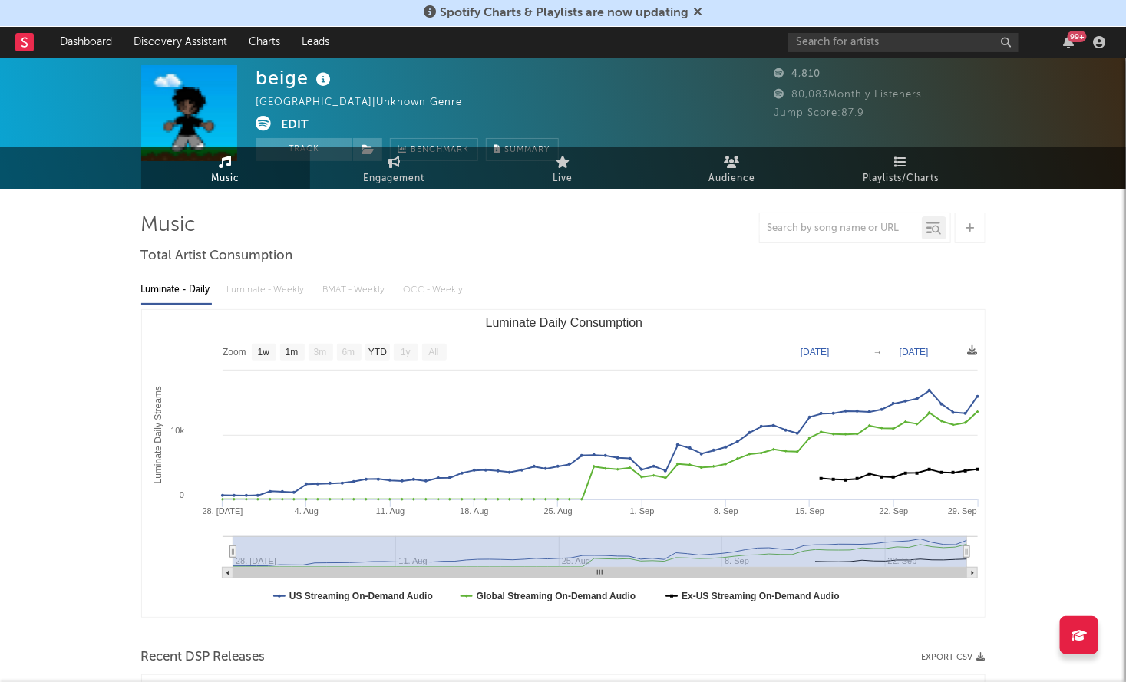
scroll to position [0, 0]
